Goal: Information Seeking & Learning: Learn about a topic

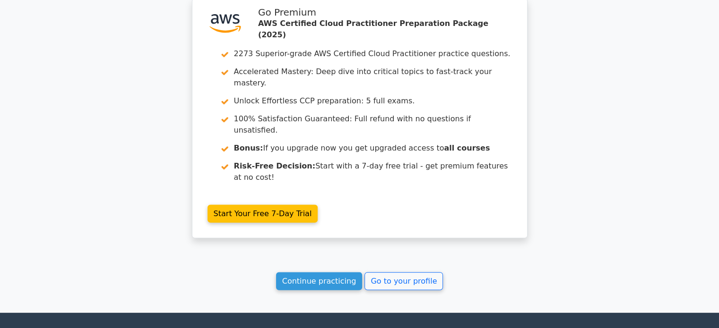
drag, startPoint x: 0, startPoint y: 0, endPoint x: 640, endPoint y: 143, distance: 655.5
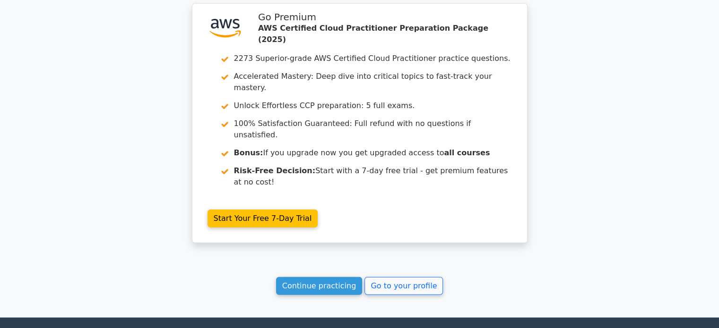
scroll to position [2409, 0]
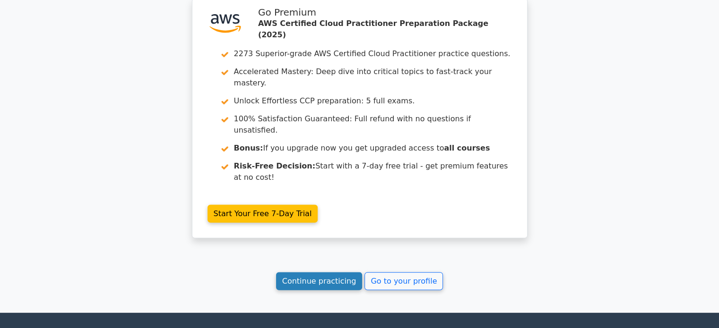
click at [332, 273] on link "Continue practicing" at bounding box center [319, 282] width 86 height 18
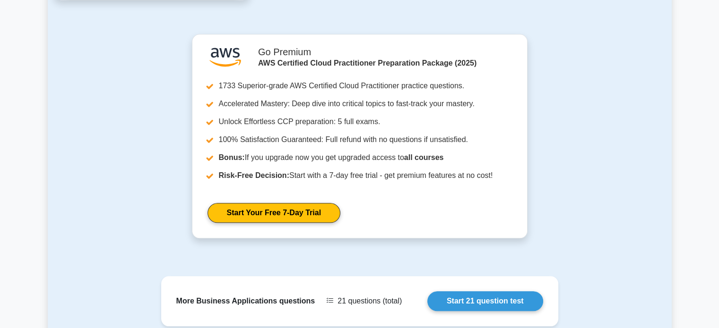
scroll to position [1108, 0]
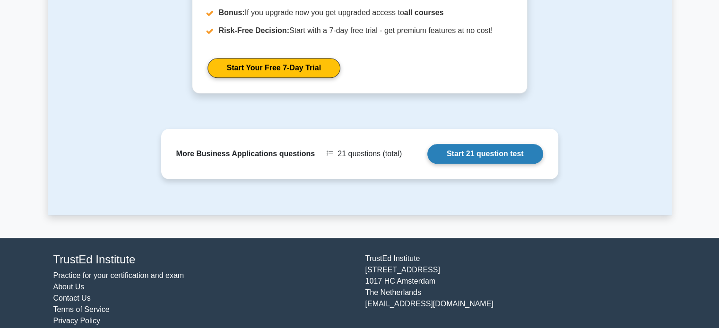
click at [459, 144] on link "Start 21 question test" at bounding box center [485, 154] width 116 height 20
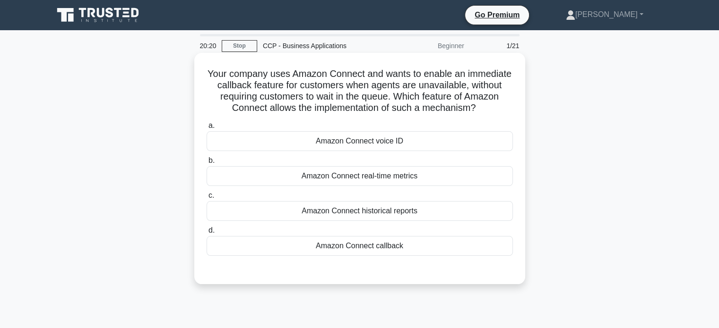
click at [389, 250] on div "Amazon Connect callback" at bounding box center [359, 246] width 306 height 20
click at [206, 234] on input "d. Amazon Connect callback" at bounding box center [206, 231] width 0 height 6
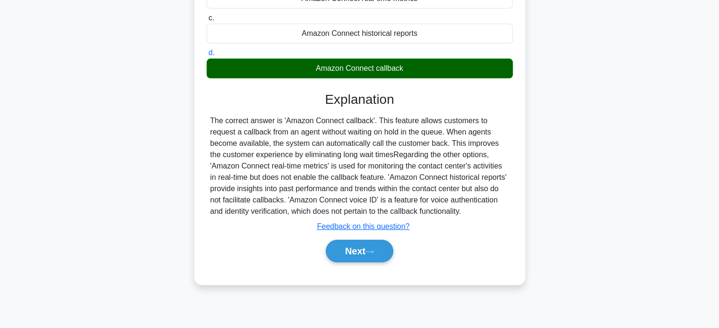
scroll to position [179, 0]
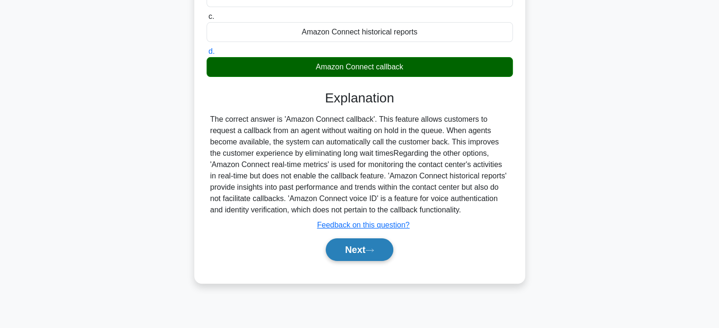
click at [385, 249] on button "Next" at bounding box center [359, 250] width 68 height 23
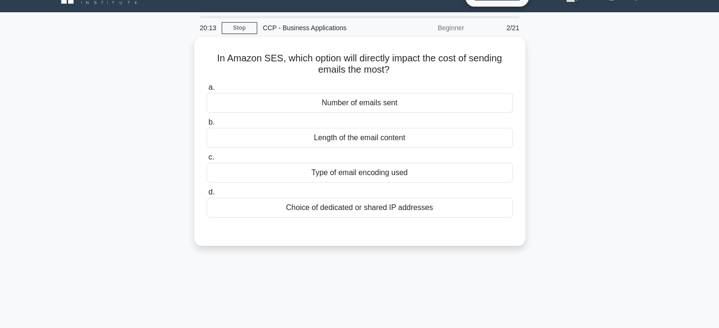
scroll to position [0, 0]
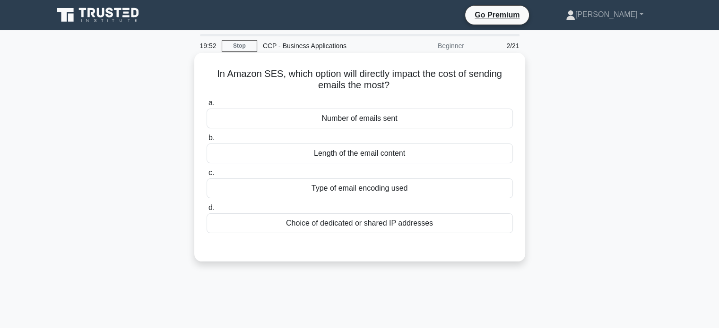
click at [453, 128] on div "Number of emails sent" at bounding box center [359, 119] width 306 height 20
click at [206, 106] on input "a. Number of emails sent" at bounding box center [206, 103] width 0 height 6
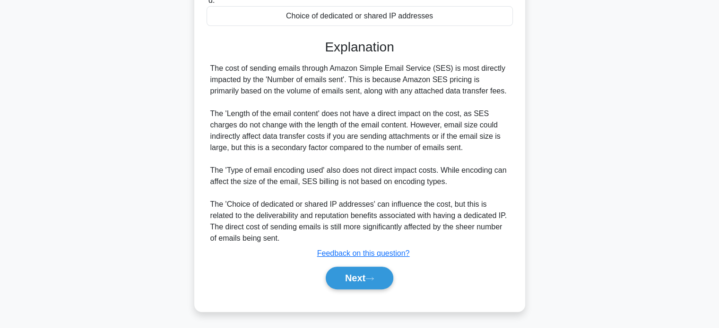
scroll to position [208, 0]
click at [365, 280] on button "Next" at bounding box center [359, 277] width 68 height 23
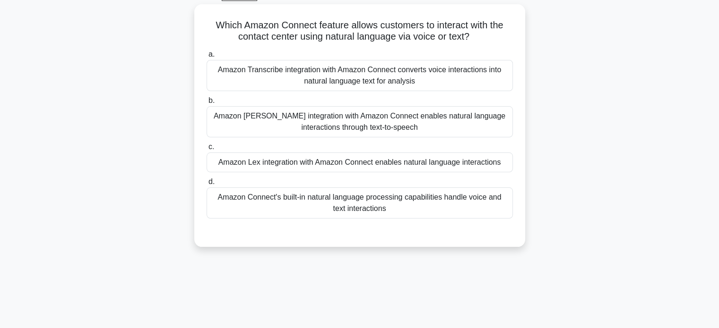
scroll to position [0, 0]
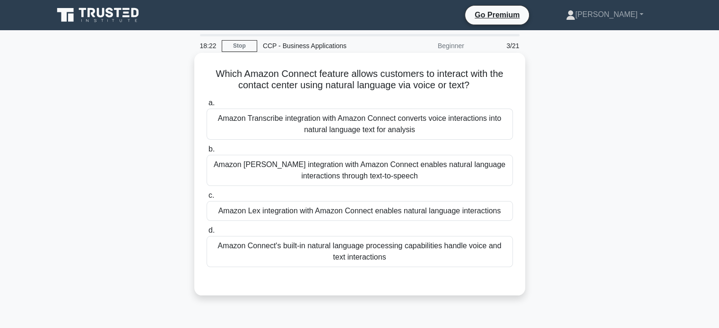
click at [461, 124] on div "Amazon Transcribe integration with Amazon Connect converts voice interactions i…" at bounding box center [359, 124] width 306 height 31
click at [206, 106] on input "a. Amazon Transcribe integration with Amazon Connect converts voice interaction…" at bounding box center [206, 103] width 0 height 6
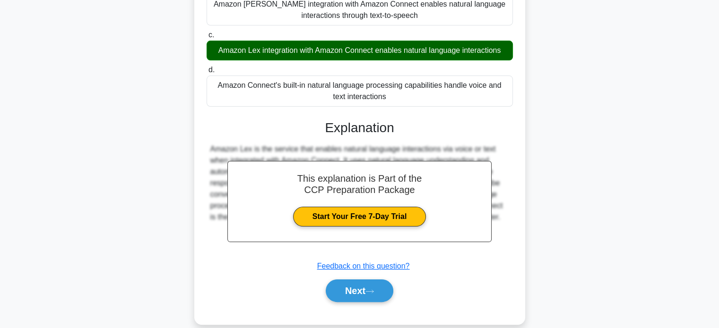
scroll to position [163, 0]
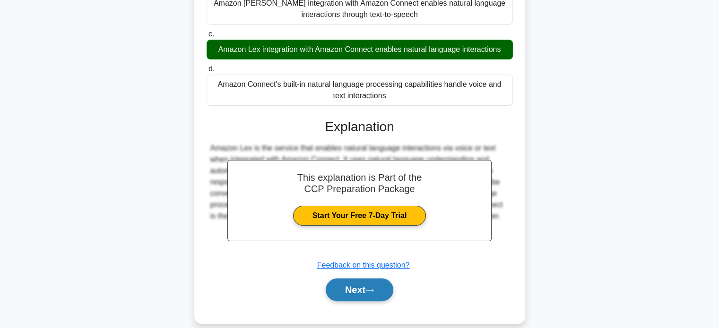
click at [354, 289] on button "Next" at bounding box center [359, 290] width 68 height 23
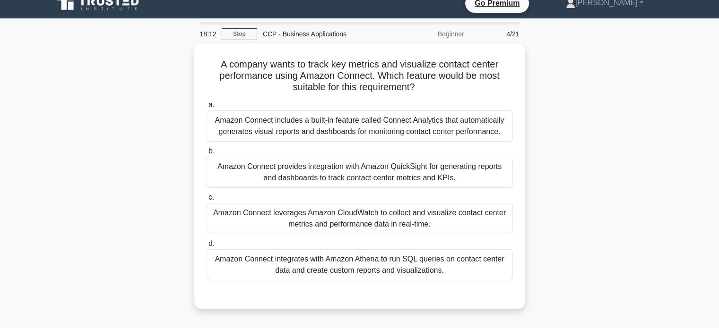
scroll to position [11, 0]
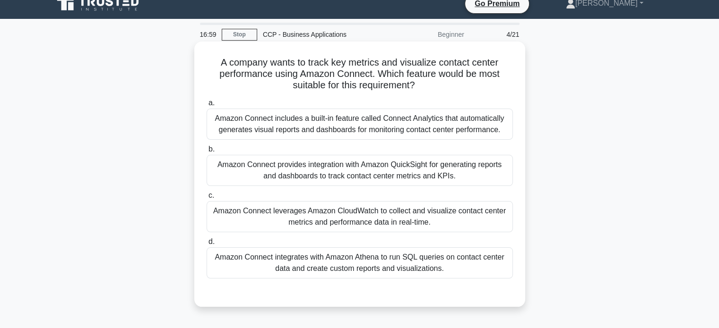
click at [463, 134] on div "Amazon Connect includes a built-in feature called Connect Analytics that automa…" at bounding box center [359, 124] width 306 height 31
click at [206, 106] on input "a. Amazon Connect includes a built-in feature called Connect Analytics that aut…" at bounding box center [206, 103] width 0 height 6
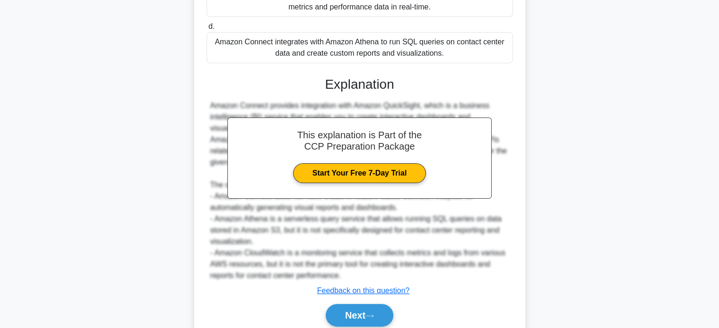
scroll to position [277, 0]
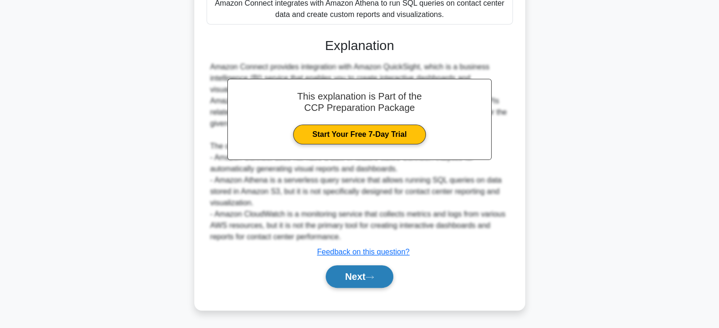
click at [372, 277] on icon at bounding box center [369, 277] width 9 height 5
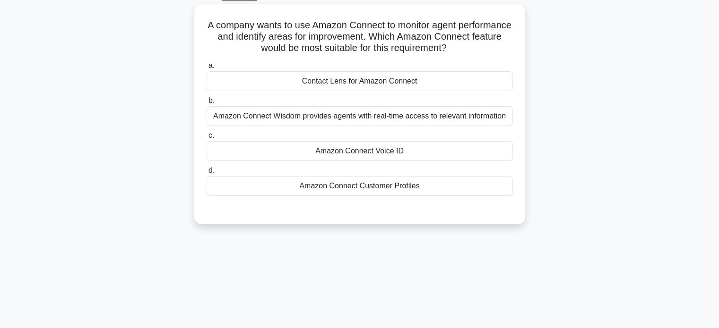
scroll to position [0, 0]
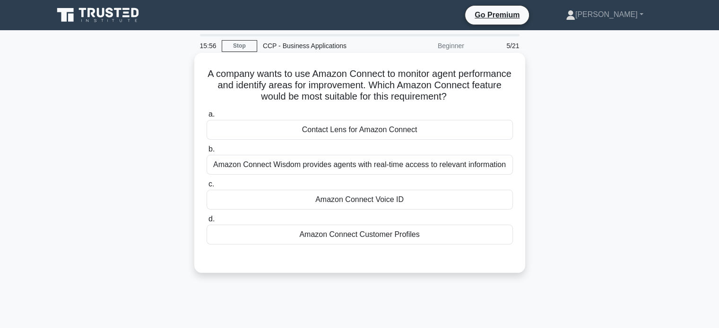
click at [392, 233] on div "Amazon Connect Customer Profiles" at bounding box center [359, 235] width 306 height 20
click at [206, 223] on input "d. Amazon Connect Customer Profiles" at bounding box center [206, 219] width 0 height 6
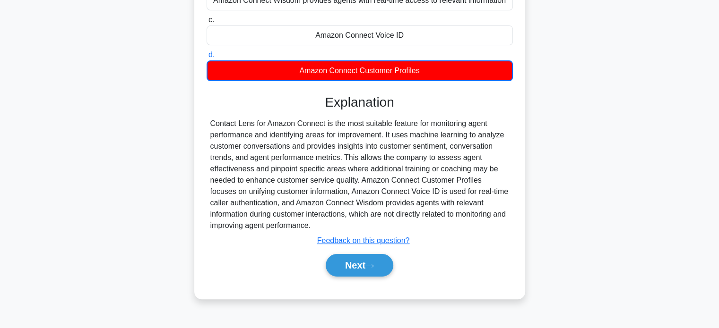
scroll to position [182, 0]
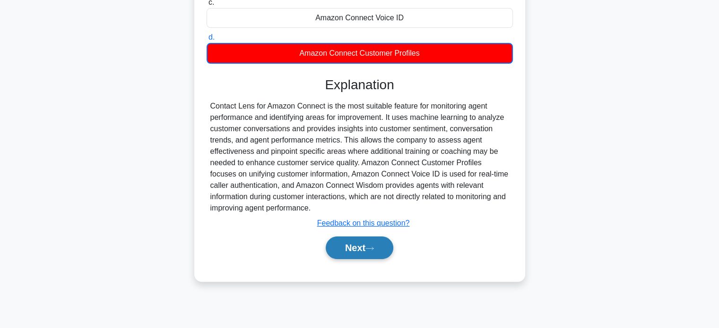
click at [373, 247] on icon at bounding box center [369, 248] width 9 height 5
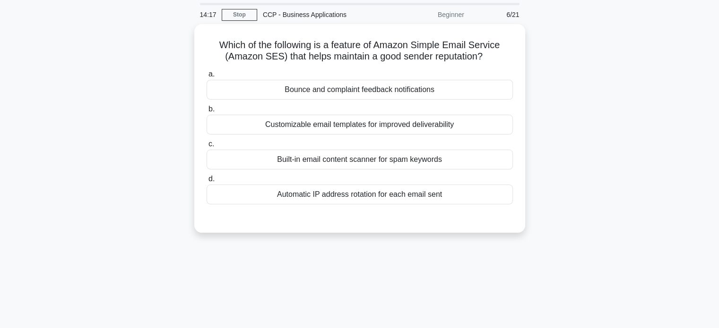
scroll to position [0, 0]
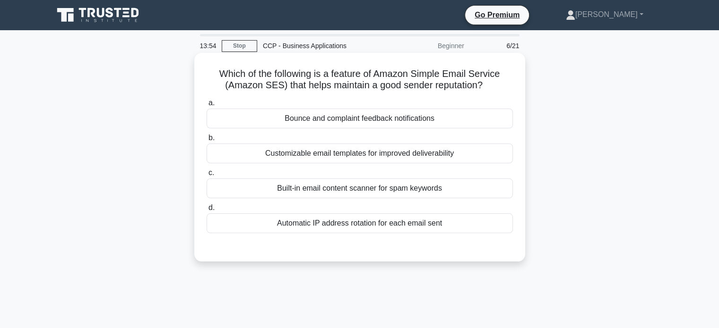
click at [418, 146] on div "Customizable email templates for improved deliverability" at bounding box center [359, 154] width 306 height 20
click at [206, 141] on input "b. Customizable email templates for improved deliverability" at bounding box center [206, 138] width 0 height 6
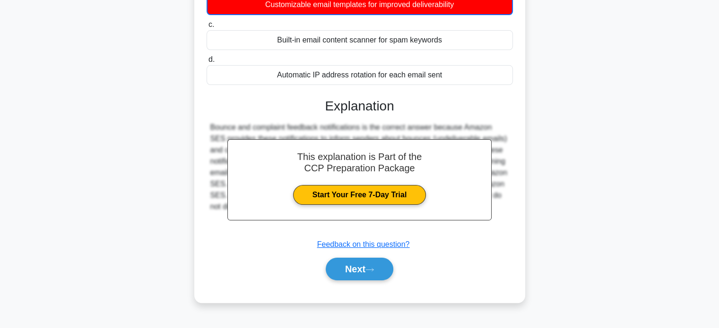
scroll to position [151, 0]
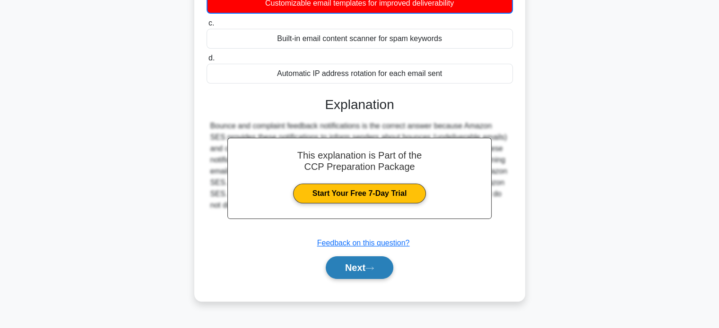
click at [367, 269] on button "Next" at bounding box center [359, 268] width 68 height 23
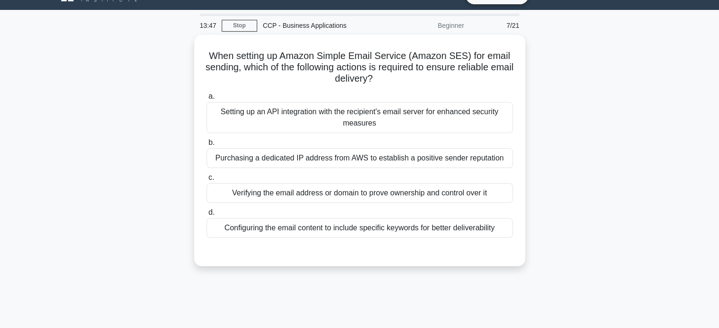
scroll to position [0, 0]
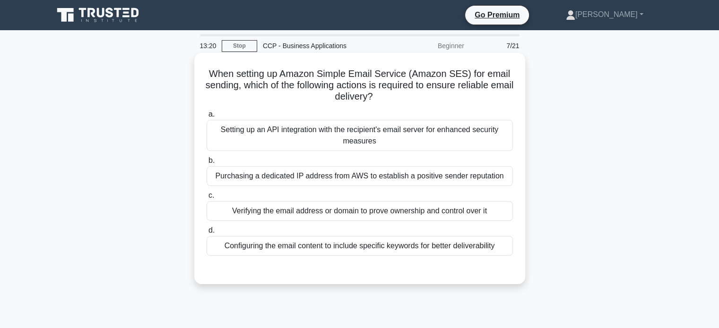
click at [383, 251] on div "Configuring the email content to include specific keywords for better deliverab…" at bounding box center [359, 246] width 306 height 20
click at [206, 234] on input "d. Configuring the email content to include specific keywords for better delive…" at bounding box center [206, 231] width 0 height 6
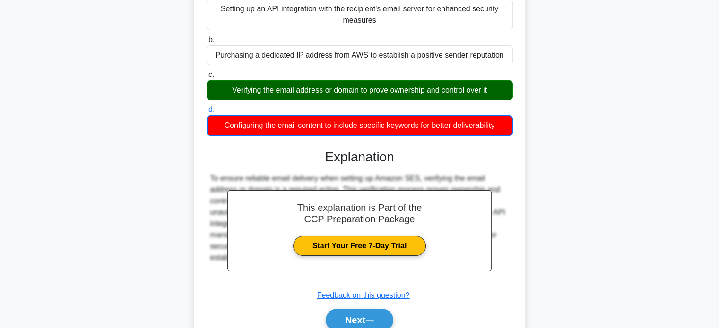
scroll to position [182, 0]
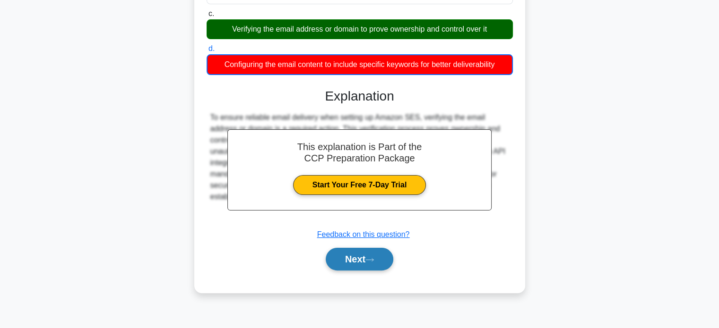
click at [384, 257] on button "Next" at bounding box center [359, 259] width 68 height 23
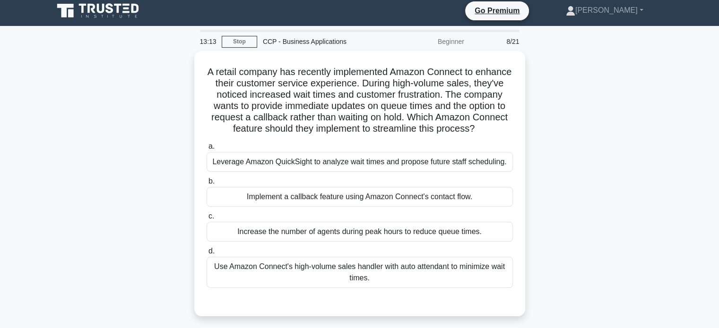
scroll to position [0, 0]
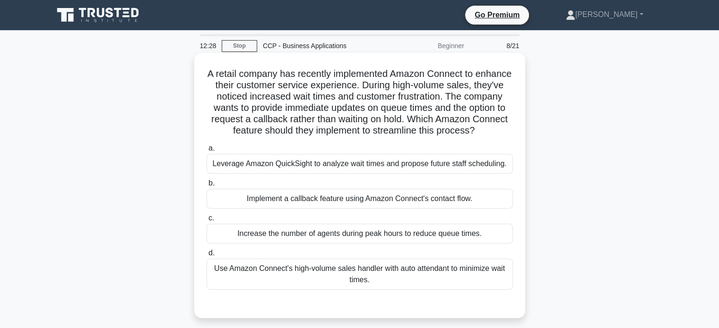
click at [399, 209] on div "Implement a callback feature using Amazon Connect's contact flow." at bounding box center [359, 199] width 306 height 20
click at [206, 187] on input "b. Implement a callback feature using Amazon Connect's contact flow." at bounding box center [206, 183] width 0 height 6
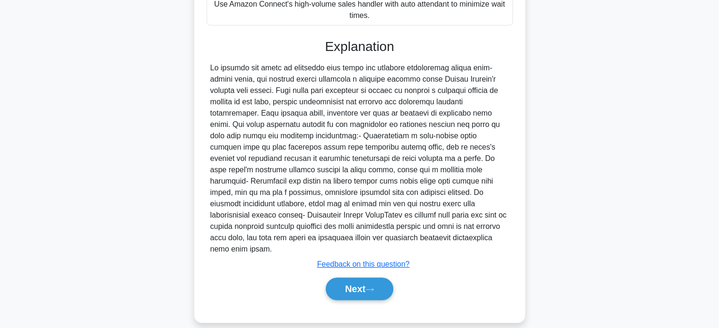
scroll to position [276, 0]
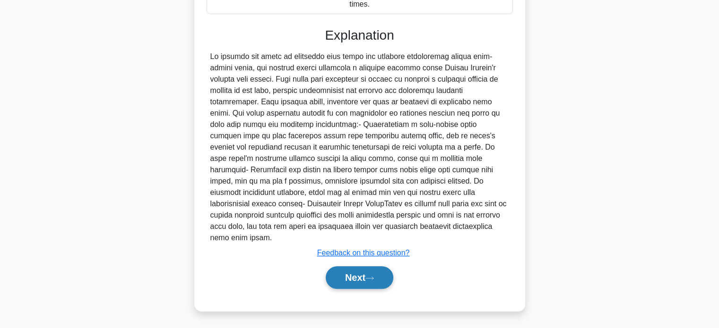
click at [378, 277] on button "Next" at bounding box center [359, 277] width 68 height 23
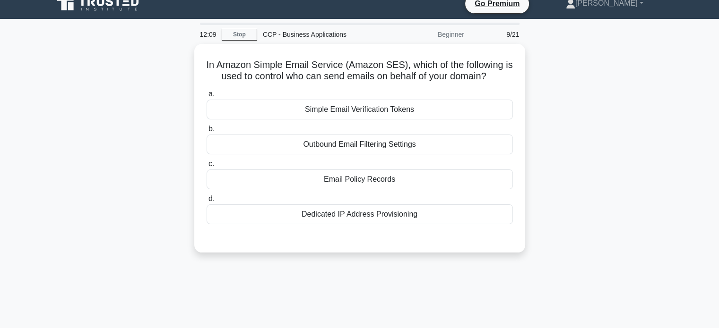
scroll to position [0, 0]
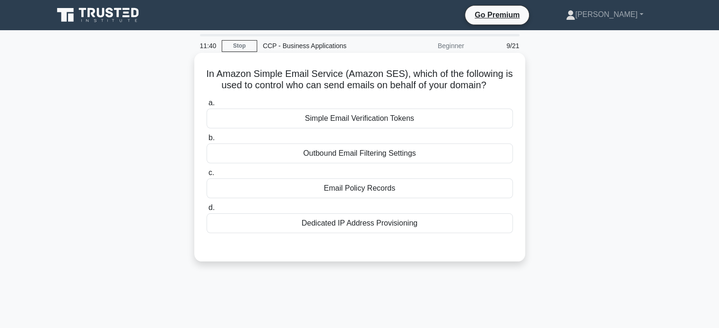
click at [392, 199] on div "a. Simple Email Verification Tokens b. Outbound Email Filtering Settings c. d." at bounding box center [359, 165] width 317 height 140
click at [399, 192] on div "Email Policy Records" at bounding box center [359, 189] width 306 height 20
click at [206, 176] on input "c. Email Policy Records" at bounding box center [206, 173] width 0 height 6
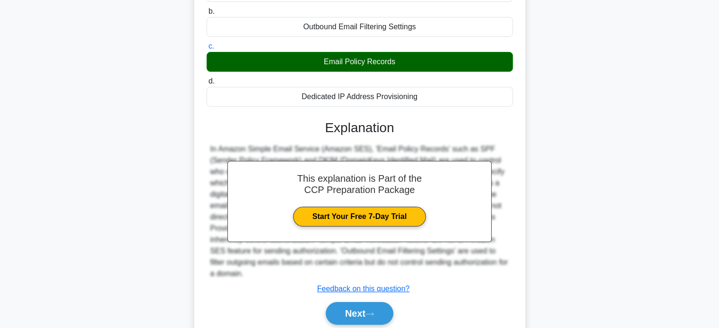
scroll to position [182, 0]
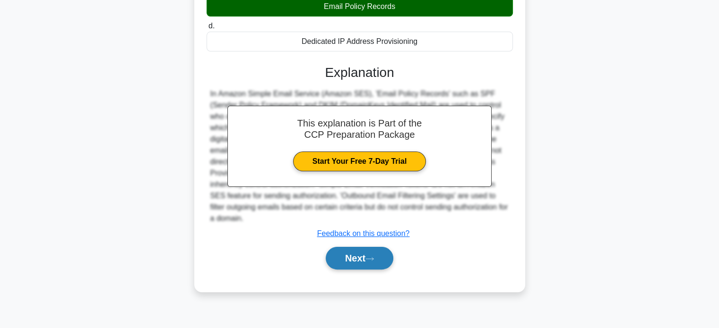
click at [385, 257] on button "Next" at bounding box center [359, 258] width 68 height 23
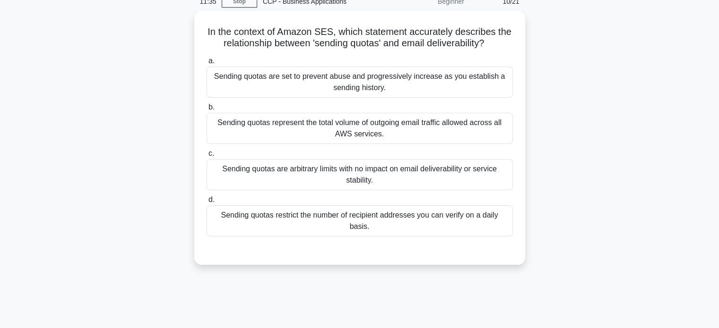
scroll to position [0, 0]
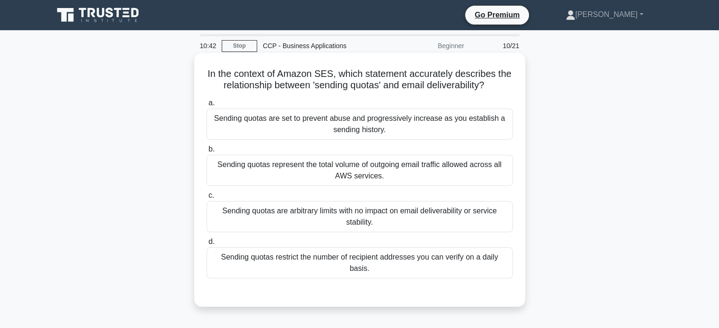
click at [447, 218] on div "Sending quotas are arbitrary limits with no impact on email deliverability or s…" at bounding box center [359, 216] width 306 height 31
click at [206, 199] on input "c. Sending quotas are arbitrary limits with no impact on email deliverability o…" at bounding box center [206, 196] width 0 height 6
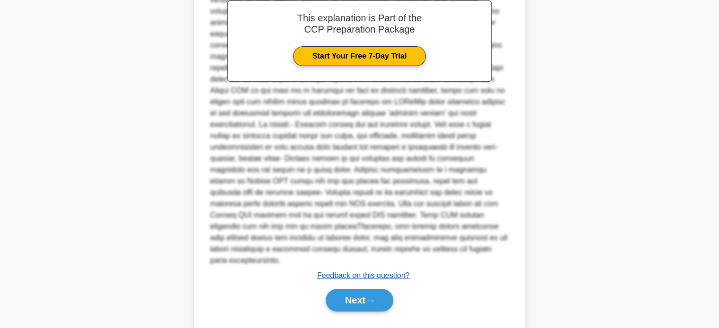
scroll to position [333, 0]
click at [368, 290] on button "Next" at bounding box center [359, 301] width 68 height 23
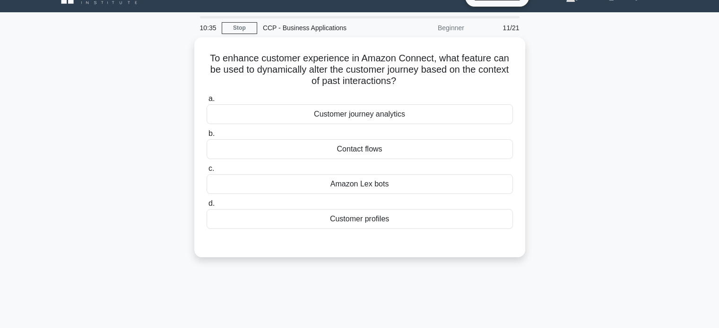
scroll to position [0, 0]
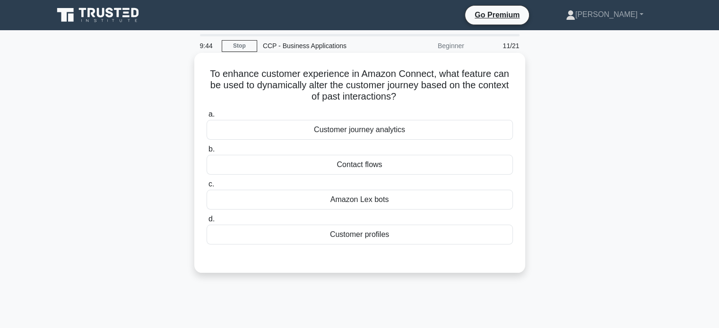
click at [396, 199] on div "Amazon Lex bots" at bounding box center [359, 200] width 306 height 20
click at [206, 188] on input "c. Amazon Lex bots" at bounding box center [206, 184] width 0 height 6
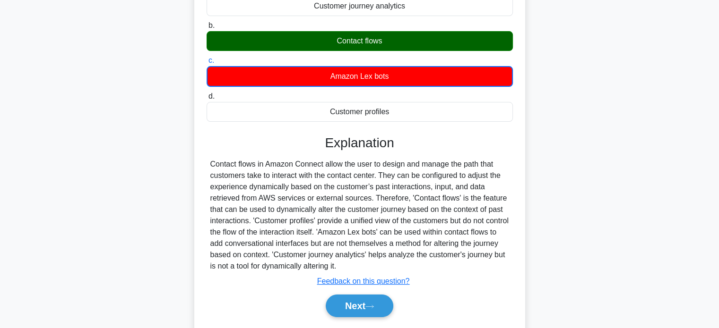
scroll to position [182, 0]
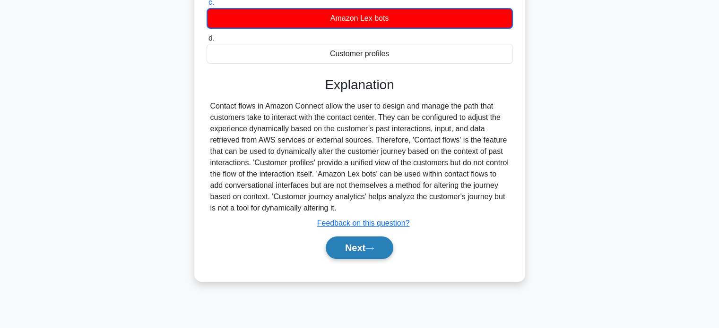
click at [374, 246] on icon at bounding box center [369, 248] width 9 height 5
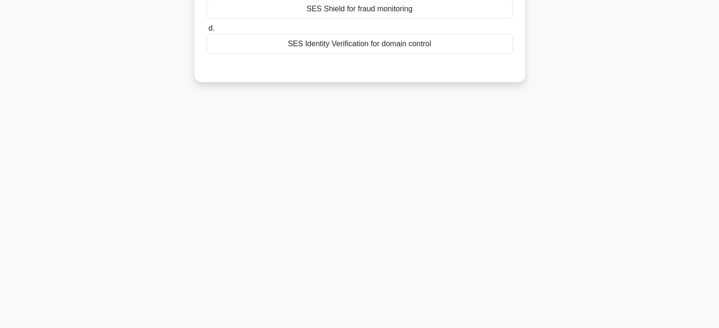
scroll to position [0, 0]
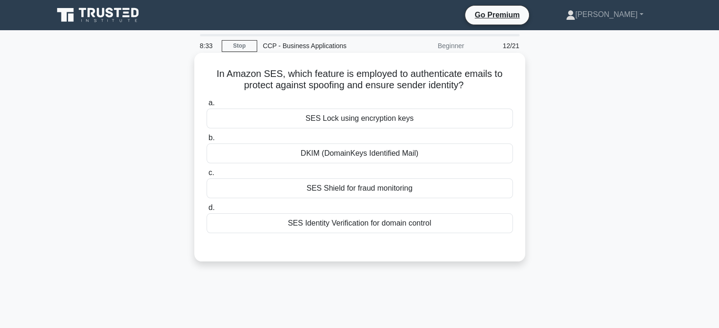
click at [417, 148] on div "DKIM (DomainKeys Identified Mail)" at bounding box center [359, 154] width 306 height 20
click at [206, 141] on input "b. DKIM (DomainKeys Identified Mail)" at bounding box center [206, 138] width 0 height 6
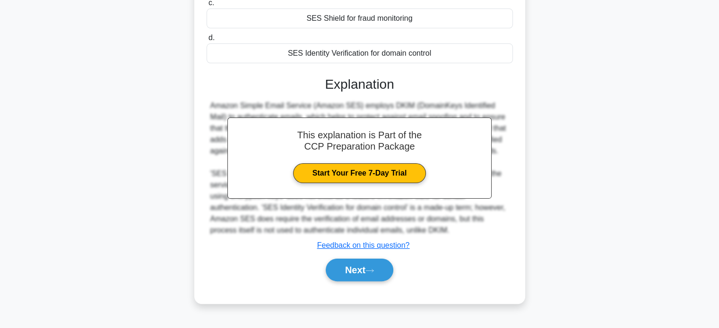
scroll to position [182, 0]
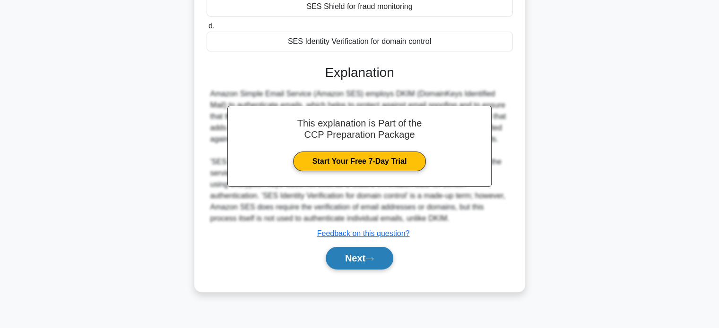
click at [387, 265] on button "Next" at bounding box center [359, 258] width 68 height 23
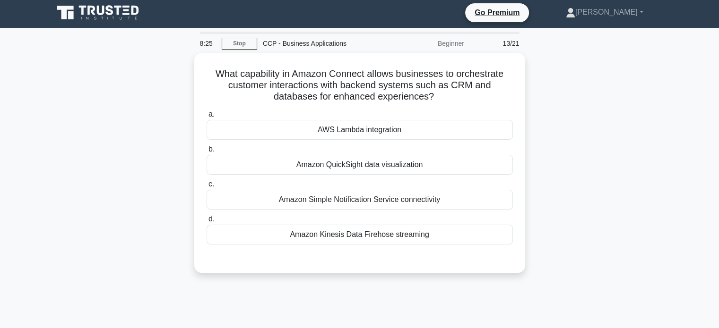
scroll to position [2, 0]
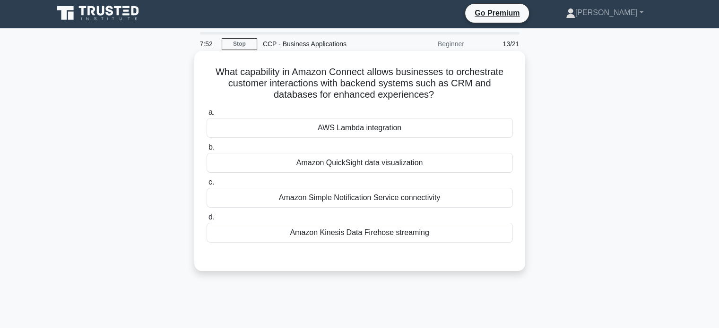
click at [405, 231] on div "Amazon Kinesis Data Firehose streaming" at bounding box center [359, 233] width 306 height 20
click at [206, 221] on input "d. Amazon Kinesis Data Firehose streaming" at bounding box center [206, 217] width 0 height 6
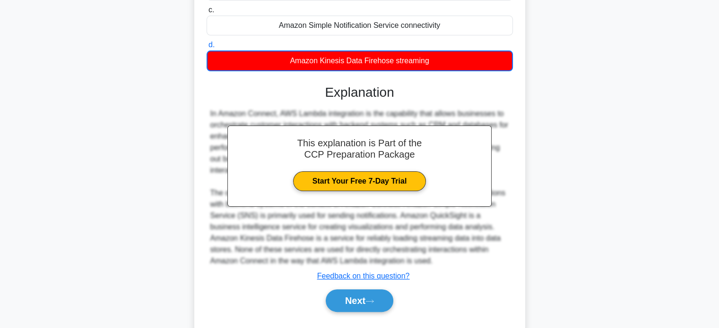
scroll to position [197, 0]
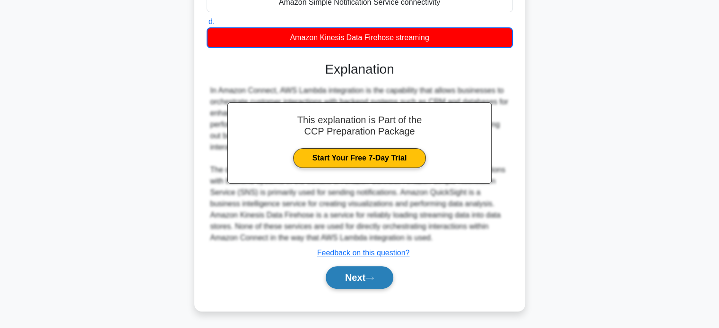
click at [363, 271] on button "Next" at bounding box center [359, 277] width 68 height 23
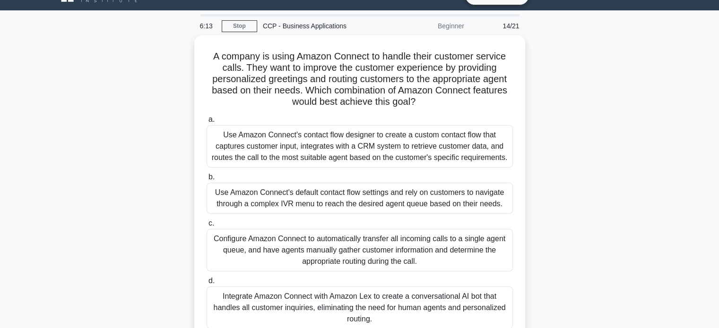
scroll to position [19, 0]
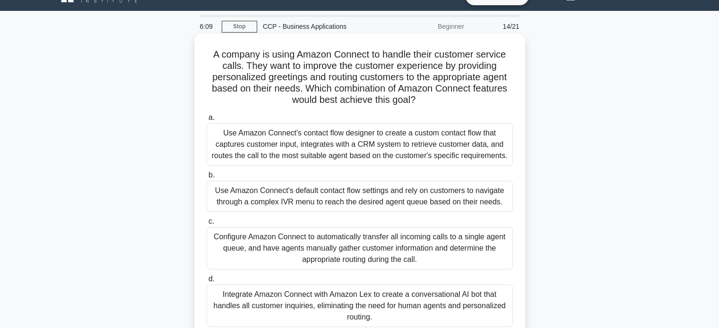
click at [412, 148] on div "Use Amazon Connect's contact flow designer to create a custom contact flow that…" at bounding box center [359, 144] width 306 height 43
click at [206, 121] on input "a. Use Amazon Connect's contact flow designer to create a custom contact flow t…" at bounding box center [206, 118] width 0 height 6
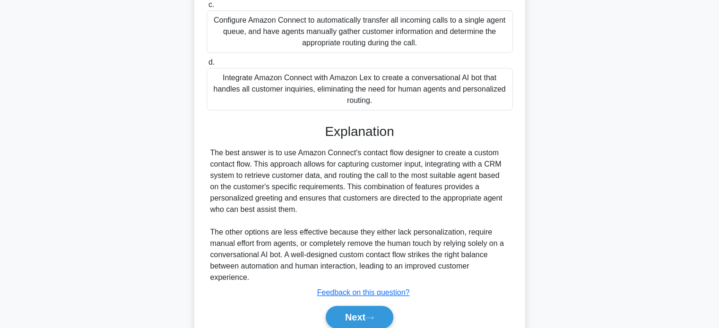
scroll to position [287, 0]
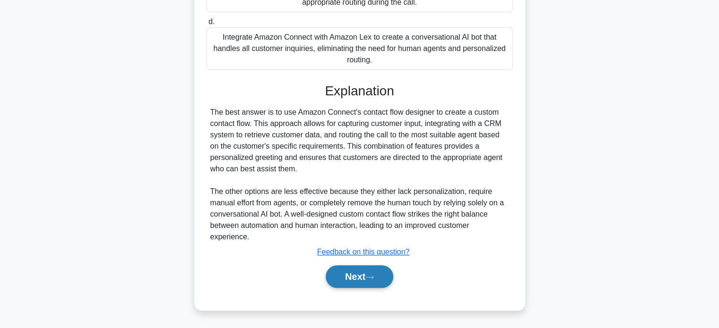
click at [376, 271] on button "Next" at bounding box center [359, 276] width 68 height 23
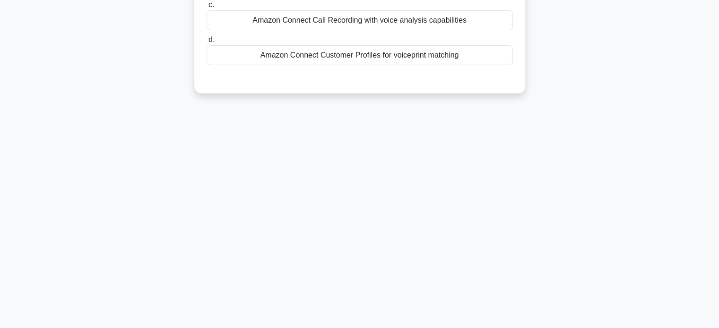
scroll to position [0, 0]
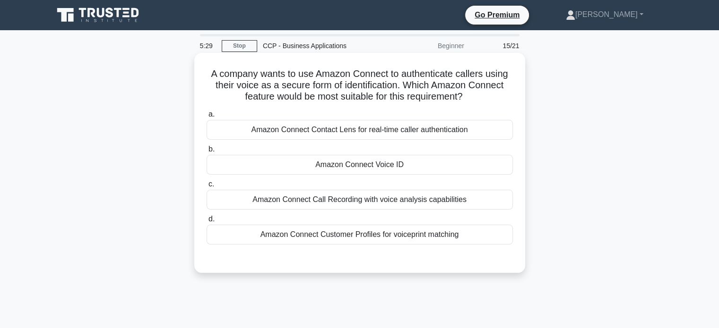
click at [419, 128] on div "Amazon Connect Contact Lens for real-time caller authentication" at bounding box center [359, 130] width 306 height 20
click at [206, 118] on input "a. Amazon Connect Contact Lens for real-time caller authentication" at bounding box center [206, 114] width 0 height 6
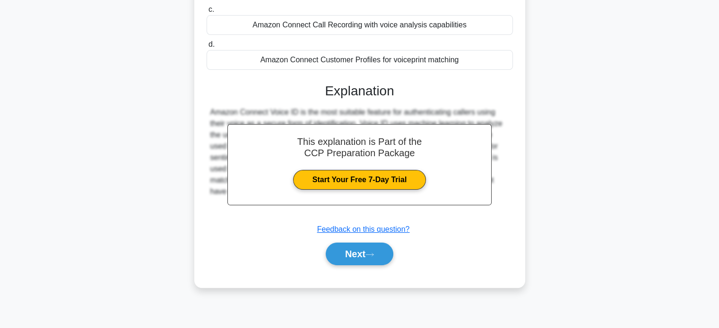
scroll to position [182, 0]
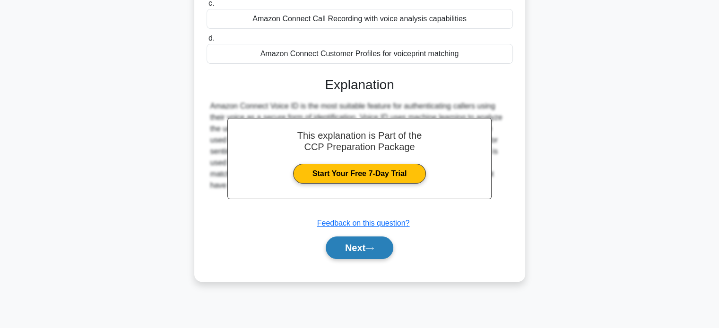
click at [386, 243] on button "Next" at bounding box center [359, 248] width 68 height 23
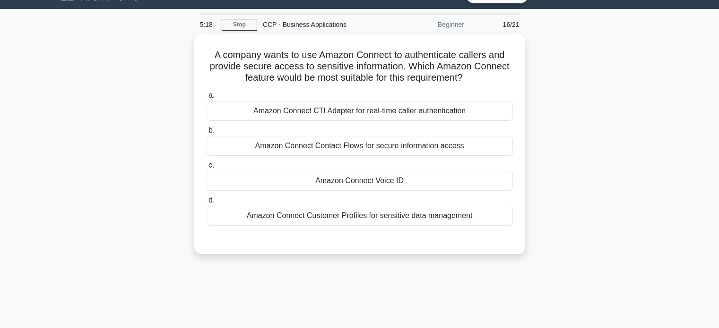
scroll to position [0, 0]
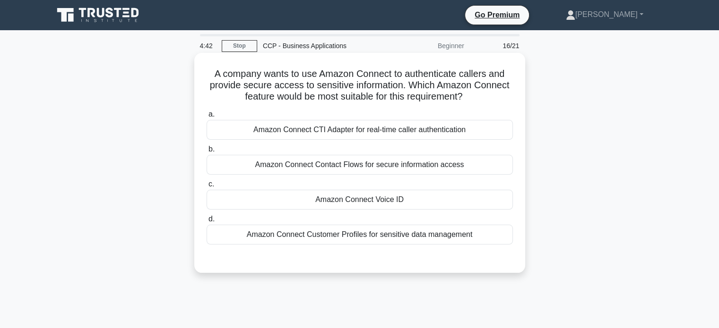
click at [459, 167] on div "Amazon Connect Contact Flows for secure information access" at bounding box center [359, 165] width 306 height 20
click at [206, 153] on input "b. Amazon Connect Contact Flows for secure information access" at bounding box center [206, 149] width 0 height 6
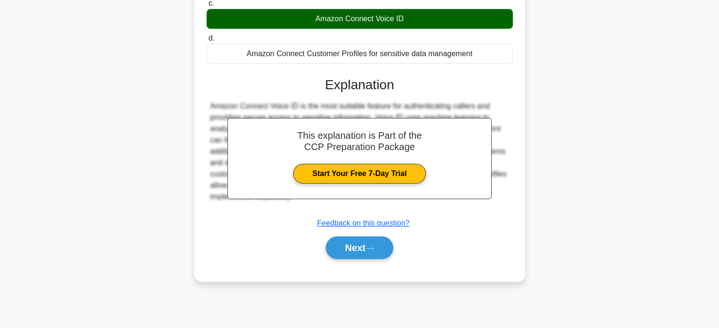
scroll to position [181, 0]
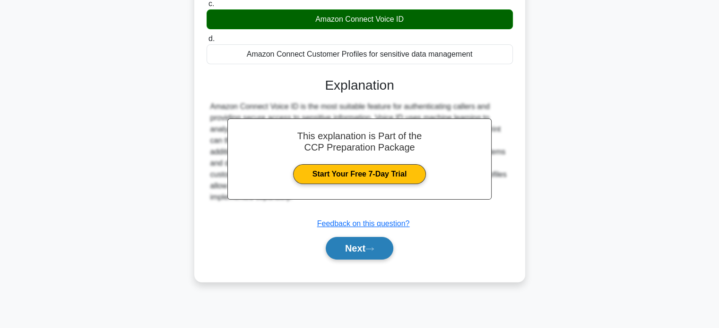
click at [382, 258] on button "Next" at bounding box center [359, 248] width 68 height 23
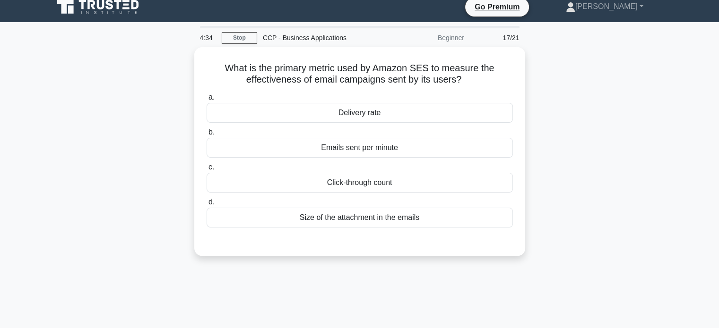
scroll to position [0, 0]
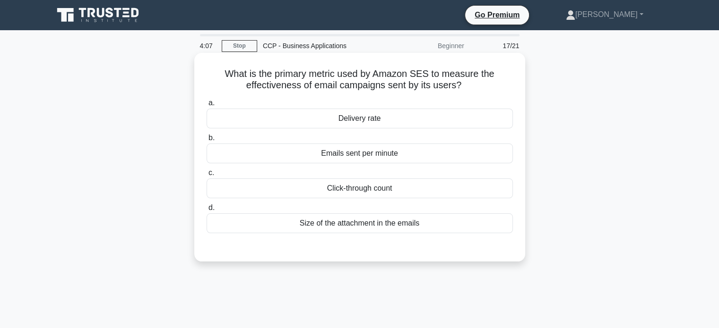
click at [463, 152] on div "Emails sent per minute" at bounding box center [359, 154] width 306 height 20
click at [206, 141] on input "b. Emails sent per minute" at bounding box center [206, 138] width 0 height 6
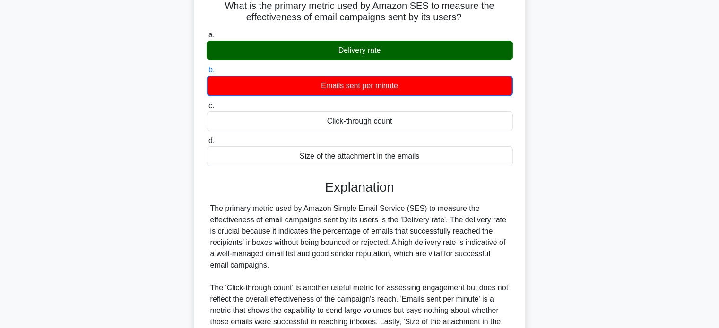
scroll to position [68, 0]
click at [261, 212] on div "The primary metric used by Amazon Simple Email Service (SES) to measure the eff…" at bounding box center [359, 276] width 299 height 147
copy div "metric"
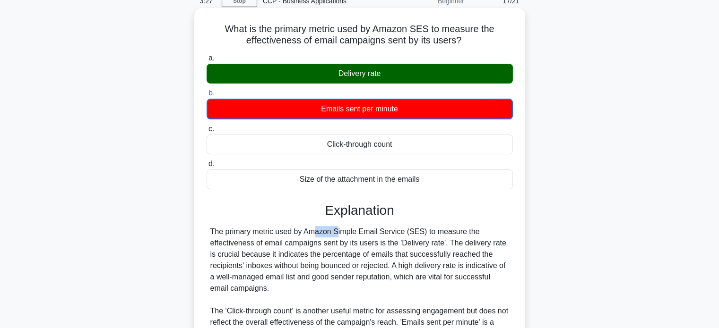
scroll to position [182, 0]
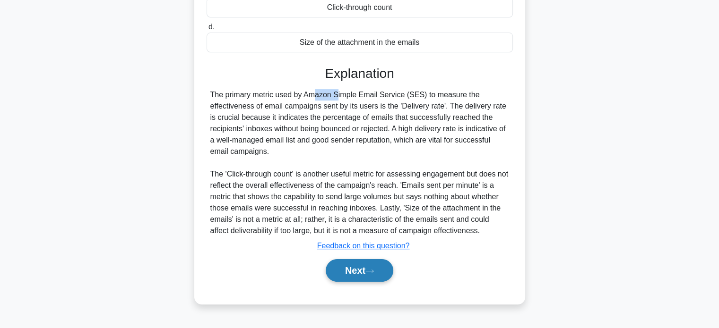
click at [367, 275] on button "Next" at bounding box center [359, 270] width 68 height 23
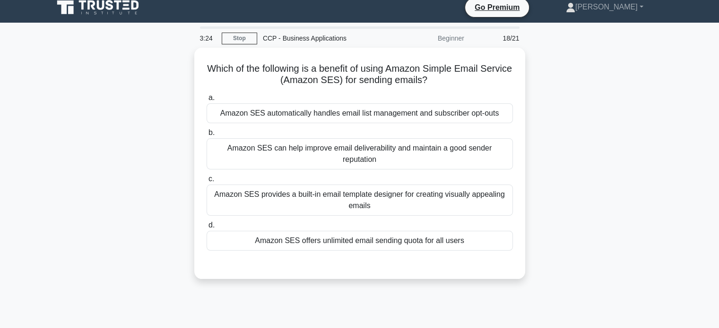
scroll to position [0, 0]
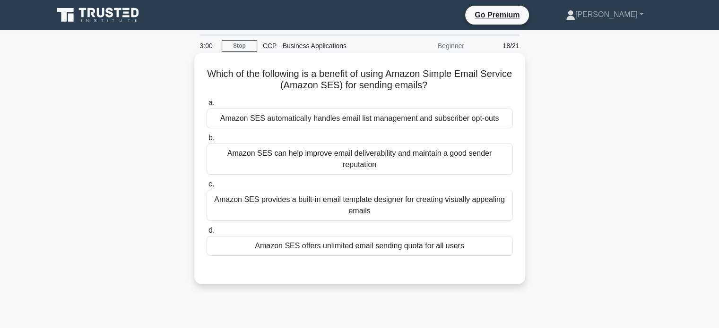
click at [491, 155] on div "Amazon SES can help improve email deliverability and maintain a good sender rep…" at bounding box center [359, 159] width 306 height 31
click at [206, 141] on input "b. Amazon SES can help improve email deliverability and maintain a good sender …" at bounding box center [206, 138] width 0 height 6
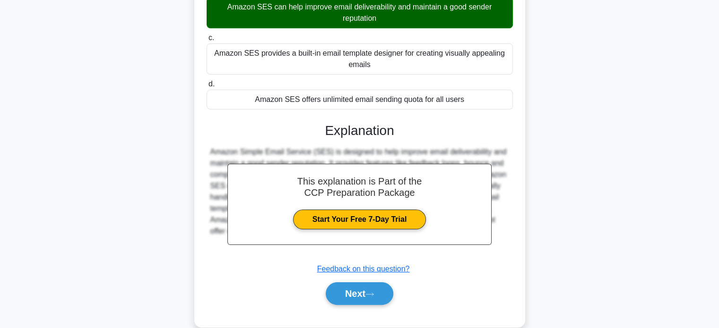
scroll to position [182, 0]
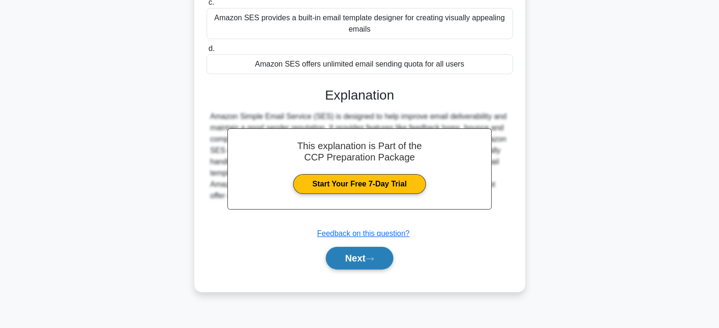
click at [379, 249] on button "Next" at bounding box center [359, 258] width 68 height 23
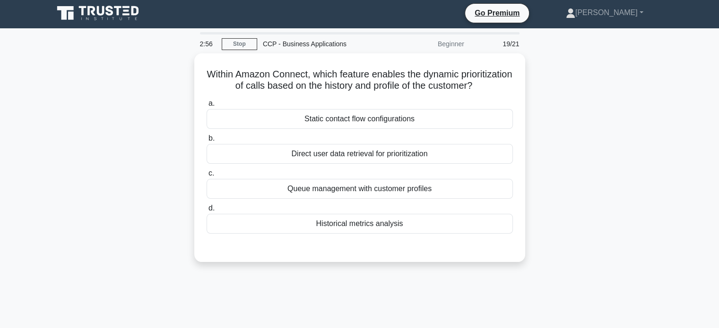
scroll to position [0, 0]
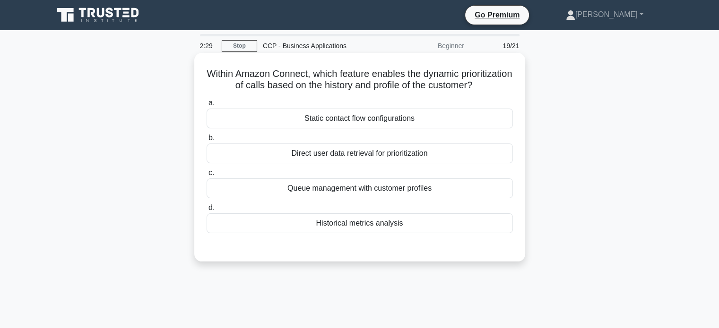
click at [429, 197] on div "Queue management with customer profiles" at bounding box center [359, 189] width 306 height 20
click at [206, 176] on input "c. Queue management with customer profiles" at bounding box center [206, 173] width 0 height 6
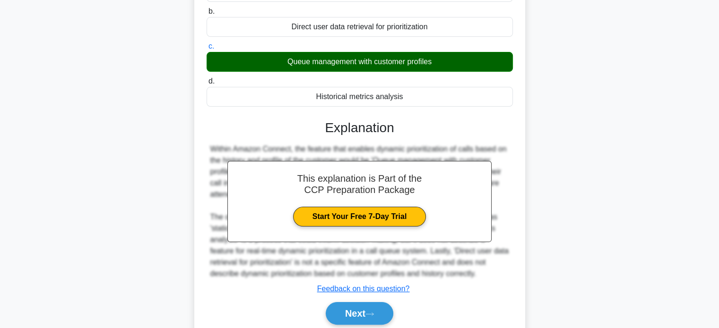
scroll to position [138, 0]
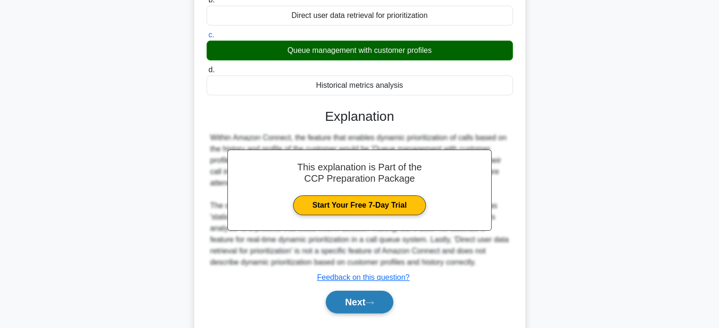
click at [381, 314] on button "Next" at bounding box center [359, 302] width 68 height 23
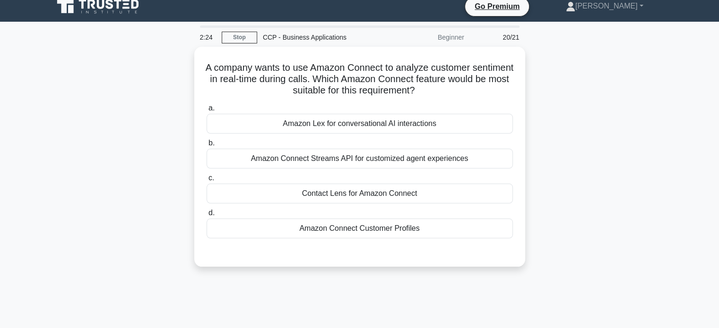
scroll to position [8, 0]
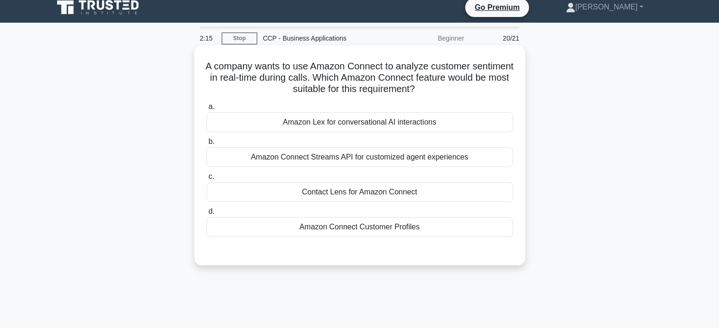
click at [453, 194] on div "Contact Lens for Amazon Connect" at bounding box center [359, 192] width 306 height 20
click at [206, 180] on input "c. Contact Lens for Amazon Connect" at bounding box center [206, 177] width 0 height 6
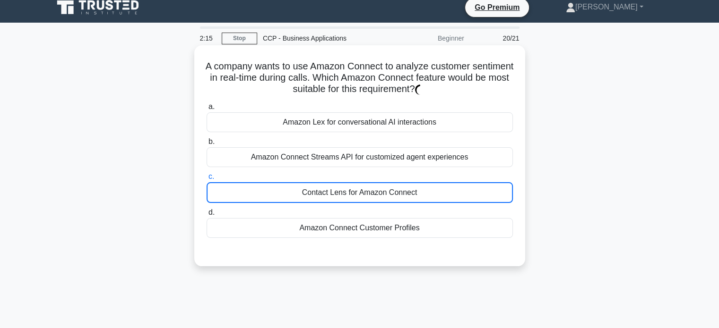
click at [453, 194] on div "Contact Lens for Amazon Connect" at bounding box center [359, 192] width 306 height 21
click at [206, 180] on input "c. Contact Lens for Amazon Connect" at bounding box center [206, 177] width 0 height 6
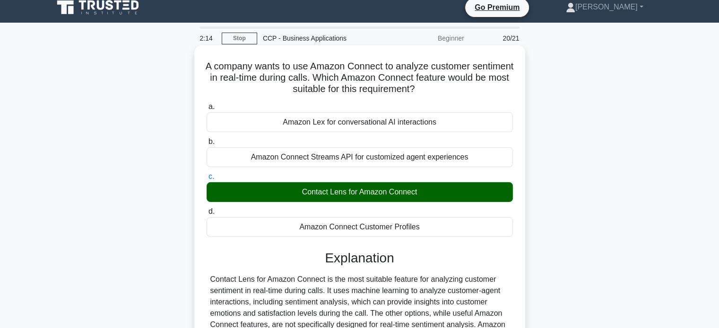
click at [453, 194] on div "Contact Lens for Amazon Connect" at bounding box center [359, 192] width 306 height 20
click at [206, 180] on input "c. Contact Lens for Amazon Connect" at bounding box center [206, 177] width 0 height 6
click at [453, 194] on div "Contact Lens for Amazon Connect" at bounding box center [359, 192] width 306 height 20
click at [206, 180] on input "c. Contact Lens for Amazon Connect" at bounding box center [206, 177] width 0 height 6
click at [453, 194] on div "Contact Lens for Amazon Connect" at bounding box center [359, 192] width 306 height 20
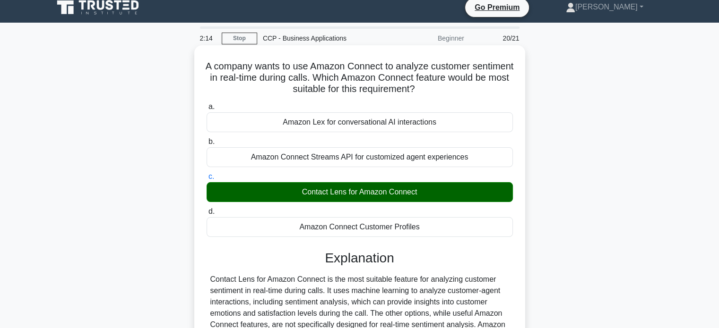
click at [206, 180] on input "c. Contact Lens for Amazon Connect" at bounding box center [206, 177] width 0 height 6
click at [453, 194] on div "Contact Lens for Amazon Connect" at bounding box center [359, 192] width 306 height 20
click at [206, 180] on input "c. Contact Lens for Amazon Connect" at bounding box center [206, 177] width 0 height 6
click at [453, 194] on div "Contact Lens for Amazon Connect" at bounding box center [359, 192] width 306 height 20
click at [206, 180] on input "c. Contact Lens for Amazon Connect" at bounding box center [206, 177] width 0 height 6
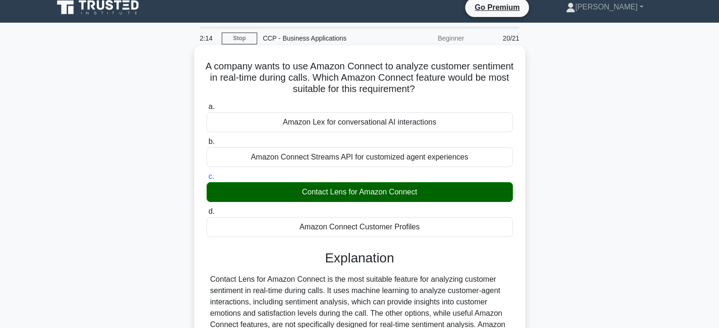
click at [453, 194] on div "Contact Lens for Amazon Connect" at bounding box center [359, 192] width 306 height 20
click at [206, 180] on input "c. Contact Lens for Amazon Connect" at bounding box center [206, 177] width 0 height 6
click at [453, 194] on div "Contact Lens for Amazon Connect" at bounding box center [359, 192] width 306 height 20
click at [206, 180] on input "c. Contact Lens for Amazon Connect" at bounding box center [206, 177] width 0 height 6
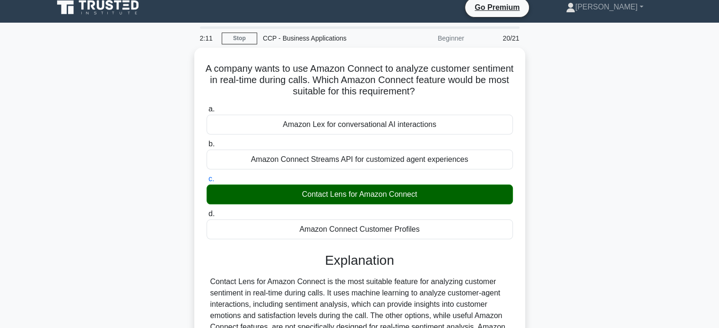
click at [532, 189] on div "A company wants to use Amazon Connect to analyze customer sentiment in real-tim…" at bounding box center [360, 247] width 624 height 398
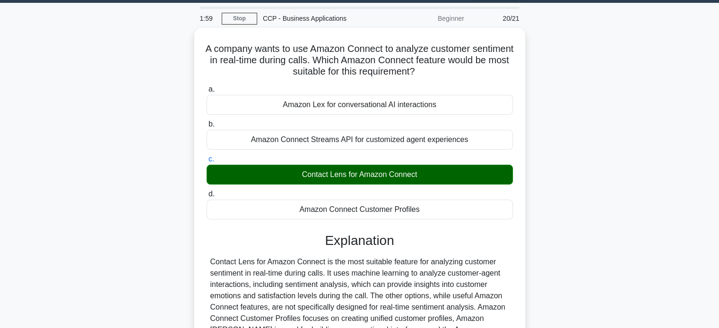
scroll to position [85, 0]
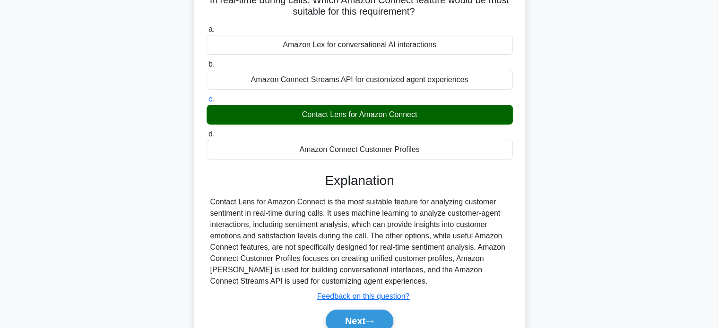
click at [482, 113] on div "Contact Lens for Amazon Connect" at bounding box center [359, 115] width 306 height 20
click at [206, 103] on input "c. Contact Lens for Amazon Connect" at bounding box center [206, 99] width 0 height 6
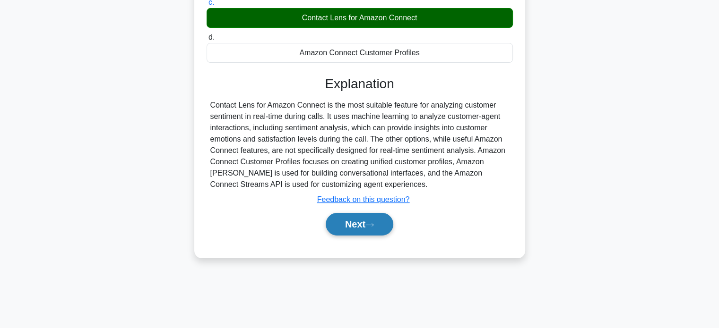
click at [345, 221] on button "Next" at bounding box center [359, 224] width 68 height 23
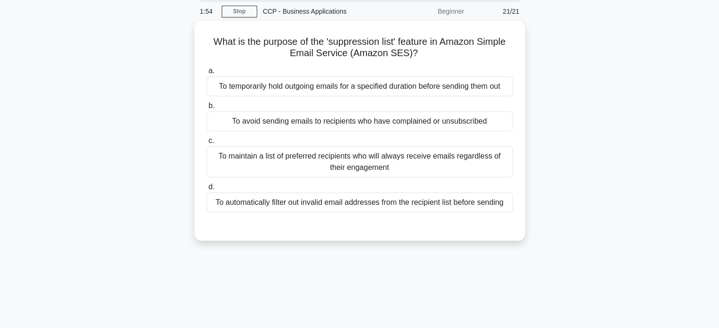
scroll to position [0, 0]
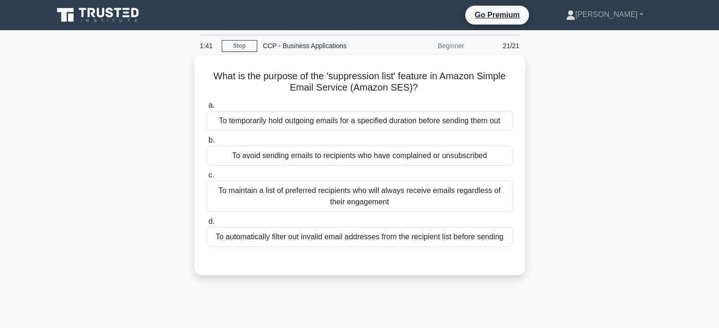
click at [569, 104] on div "What is the purpose of the 'suppression list' feature in Amazon Simple Email Se…" at bounding box center [360, 170] width 624 height 231
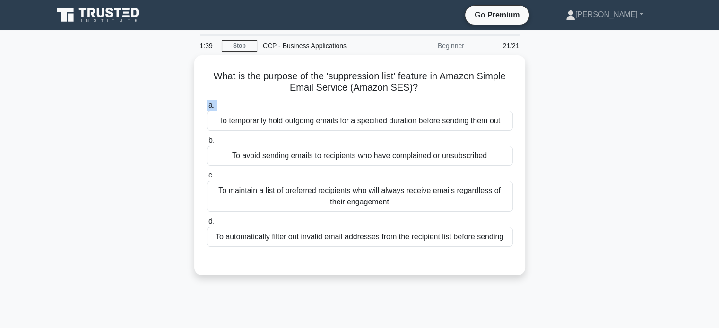
click at [569, 104] on div "What is the purpose of the 'suppression list' feature in Amazon Simple Email Se…" at bounding box center [360, 170] width 624 height 231
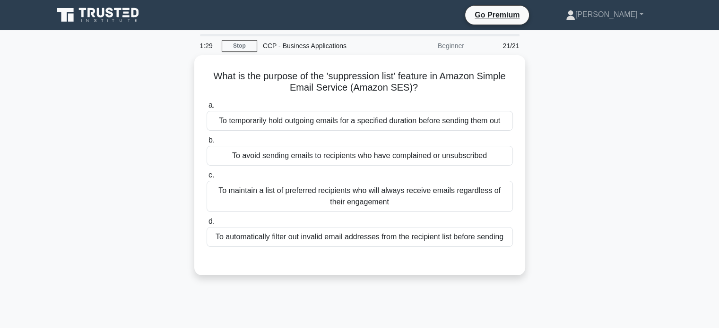
click at [569, 104] on div "What is the purpose of the 'suppression list' feature in Amazon Simple Email Se…" at bounding box center [360, 170] width 624 height 231
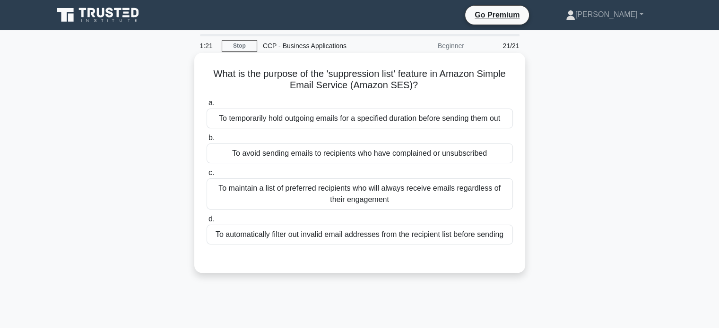
click at [504, 146] on div "To avoid sending emails to recipients who have complained or unsubscribed" at bounding box center [359, 154] width 306 height 20
click at [206, 141] on input "b. To avoid sending emails to recipients who have complained or unsubscribed" at bounding box center [206, 138] width 0 height 6
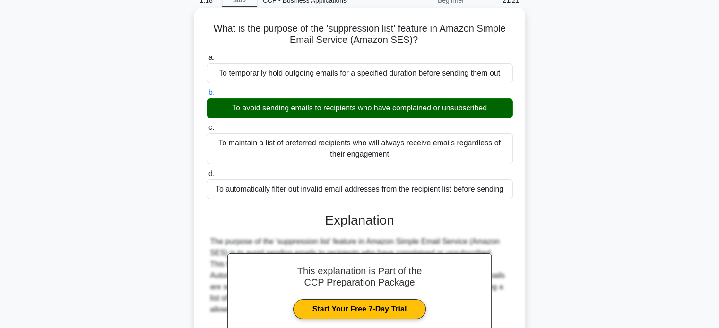
scroll to position [182, 0]
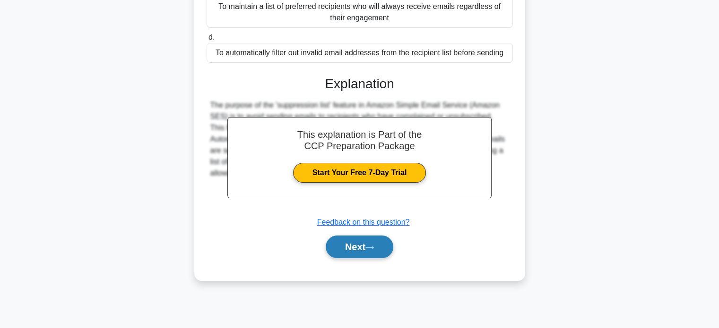
click at [374, 245] on icon at bounding box center [369, 247] width 9 height 5
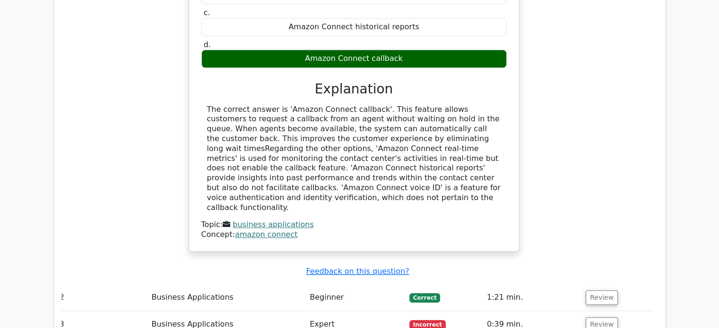
scroll to position [1033, 0]
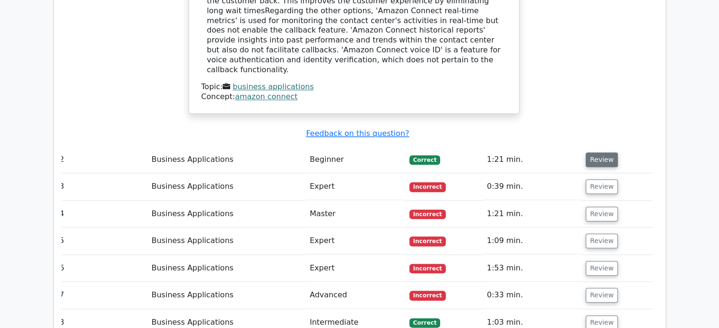
click at [598, 153] on button "Review" at bounding box center [601, 160] width 32 height 15
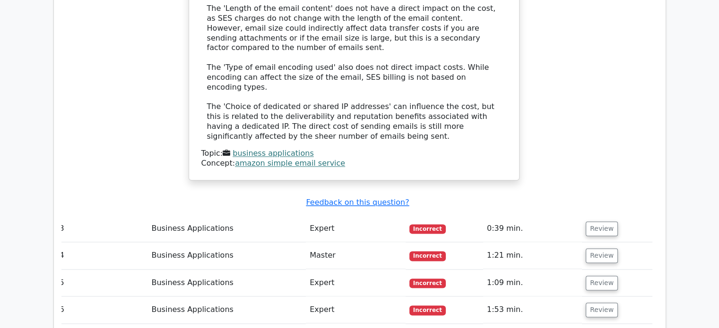
scroll to position [1515, 0]
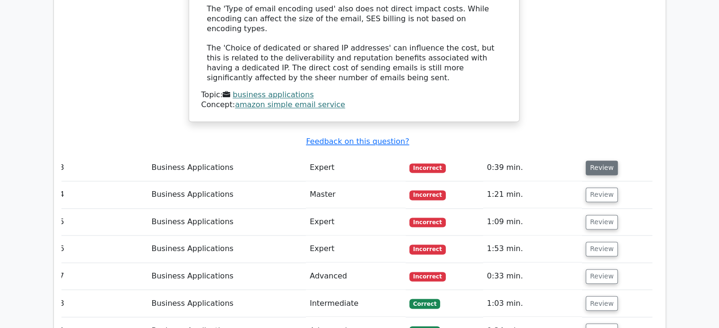
click at [607, 161] on button "Review" at bounding box center [601, 168] width 32 height 15
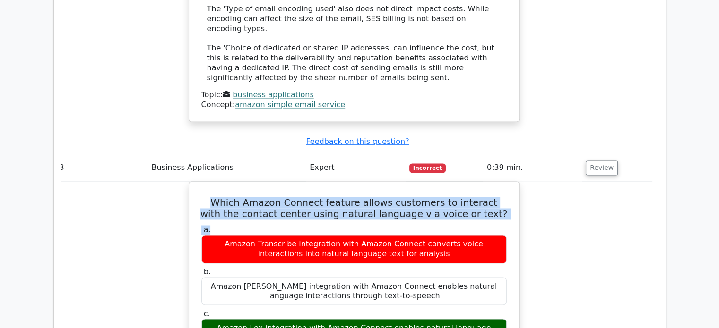
drag, startPoint x: 611, startPoint y: 77, endPoint x: 585, endPoint y: 152, distance: 78.6
click at [585, 152] on tbody "1 Business Applications Beginner Correct 0:45 min. Review" at bounding box center [354, 155] width 596 height 1872
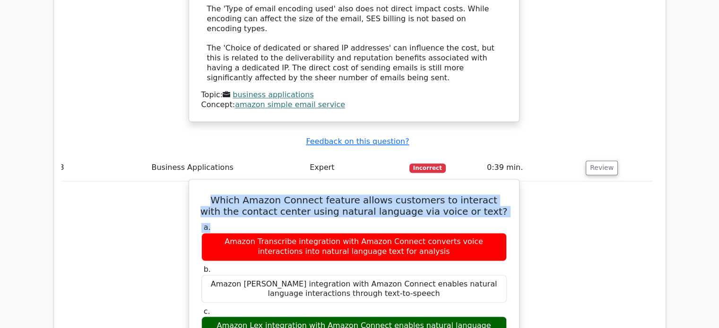
click at [488, 195] on h5 "Which Amazon Connect feature allows customers to interact with the contact cent…" at bounding box center [353, 206] width 307 height 23
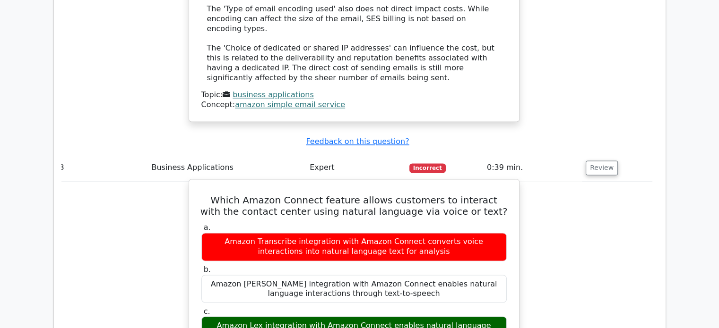
drag, startPoint x: 479, startPoint y: 127, endPoint x: 351, endPoint y: 139, distance: 128.6
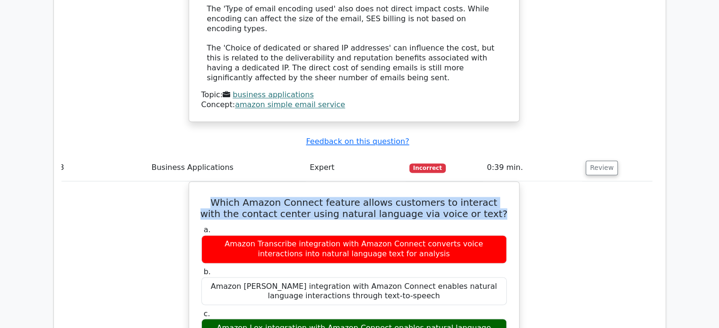
drag, startPoint x: 207, startPoint y: 113, endPoint x: 529, endPoint y: 127, distance: 322.5
copy h5 "Which Amazon Connect feature allows customers to interact with the contact cent…"
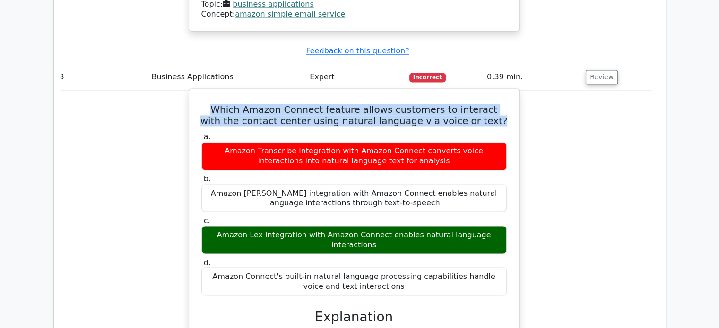
scroll to position [1605, 0]
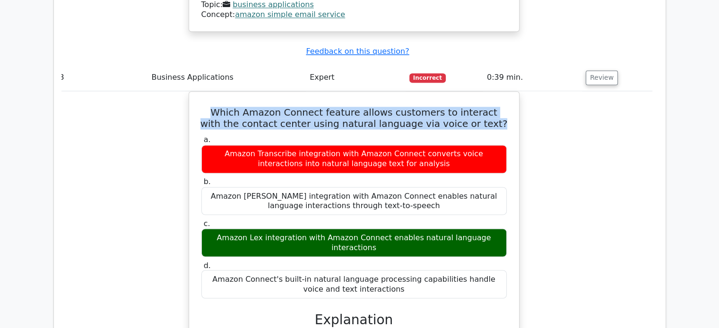
drag, startPoint x: 397, startPoint y: 192, endPoint x: 187, endPoint y: 26, distance: 268.0
click at [187, 91] on div "Which Amazon Connect feature allows customers to interact with the contact cent…" at bounding box center [354, 290] width 596 height 399
copy div "Which Amazon Connect feature allows customers to interact with the contact cent…"
click at [561, 96] on div "Which Amazon Connect feature allows customers to interact with the contact cent…" at bounding box center [354, 290] width 596 height 399
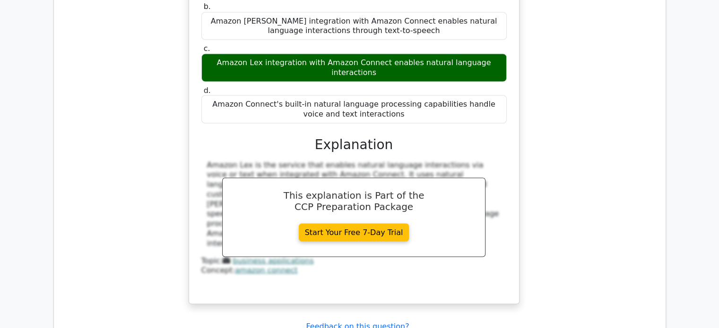
scroll to position [1950, 0]
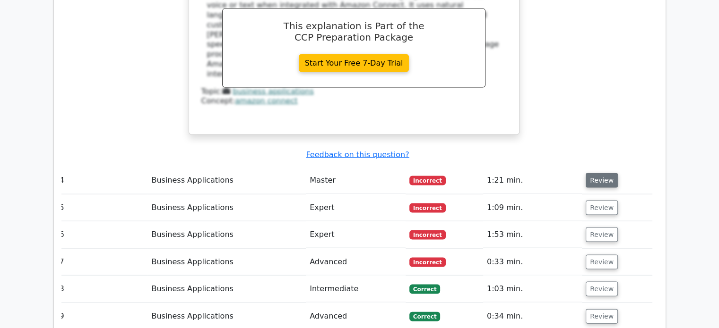
click at [591, 173] on button "Review" at bounding box center [601, 180] width 32 height 15
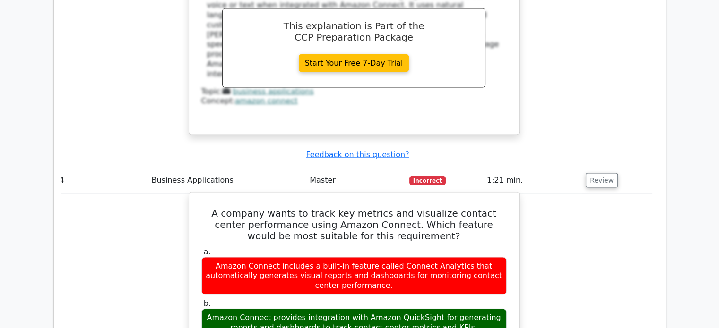
drag, startPoint x: 206, startPoint y: 115, endPoint x: 448, endPoint y: 324, distance: 319.5
copy div "A company wants to track key metrics and visualize contact center performance u…"
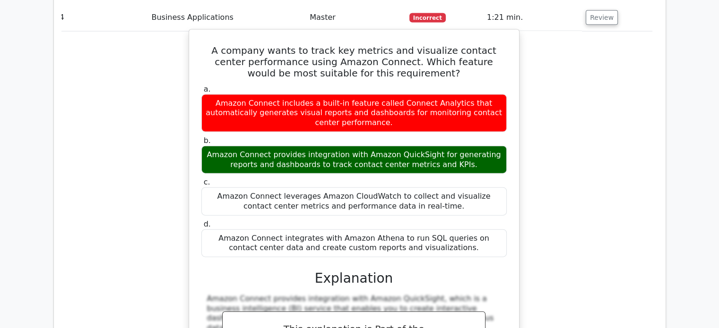
scroll to position [2114, 0]
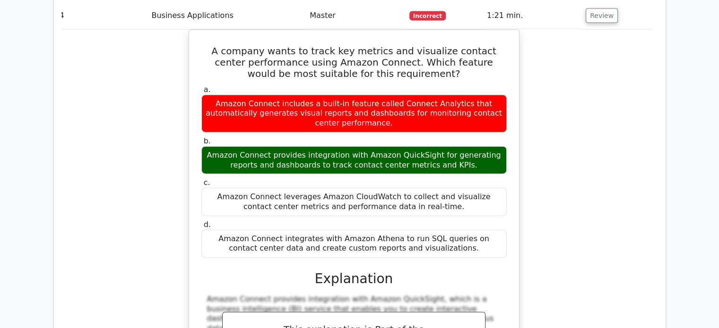
click at [605, 80] on div "A company wants to track key metrics and visualize contact center performance u…" at bounding box center [354, 271] width 596 height 482
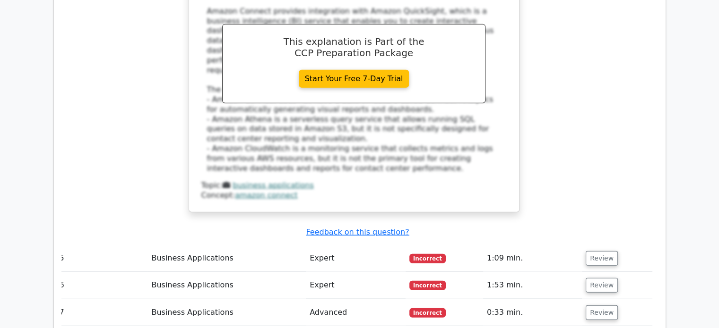
scroll to position [2387, 0]
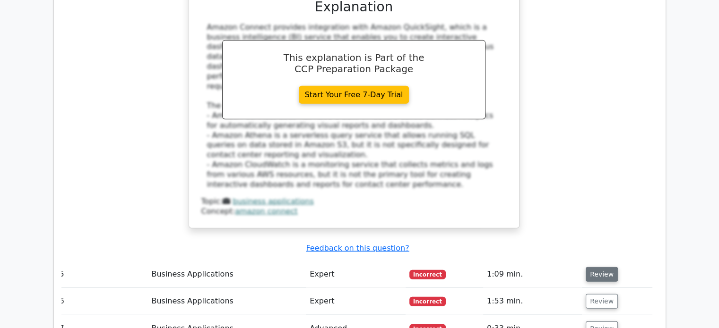
click at [604, 267] on button "Review" at bounding box center [601, 274] width 32 height 15
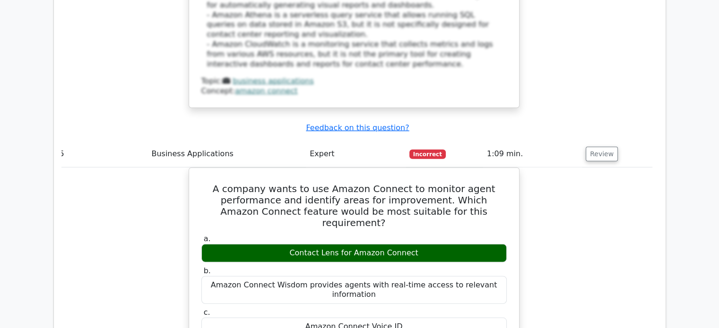
scroll to position [2508, 0]
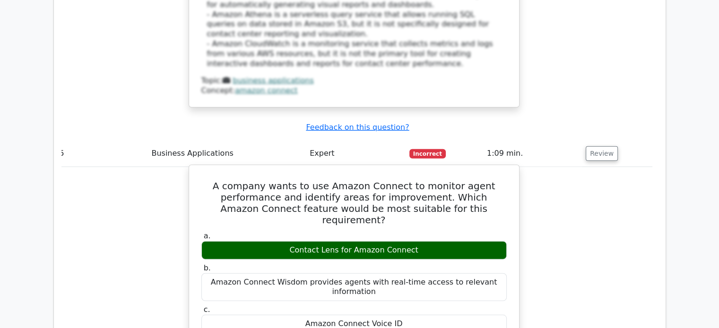
drag, startPoint x: 211, startPoint y: 79, endPoint x: 495, endPoint y: 232, distance: 322.4
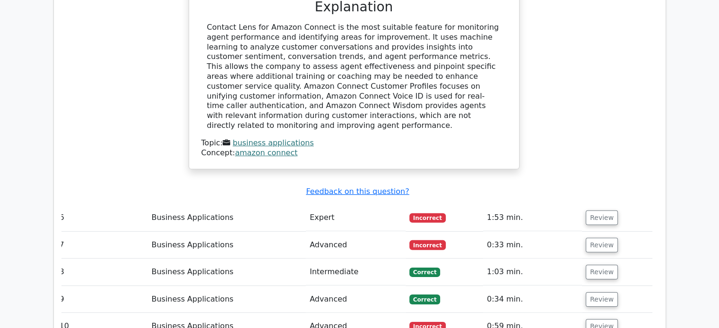
scroll to position [2887, 0]
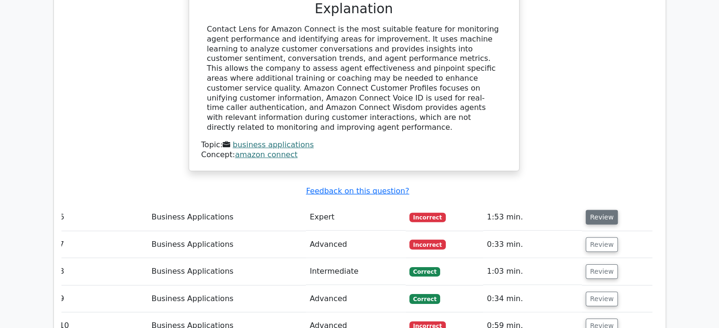
click at [595, 210] on button "Review" at bounding box center [601, 217] width 32 height 15
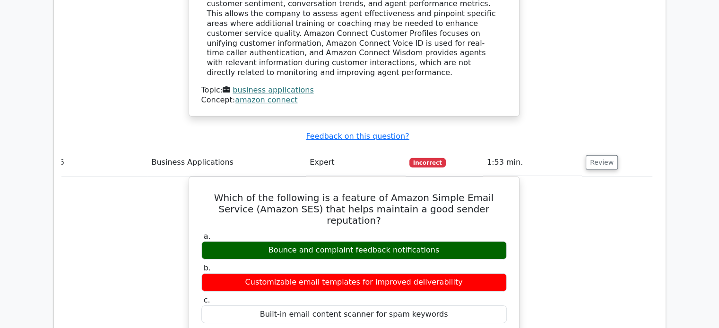
scroll to position [2912, 0]
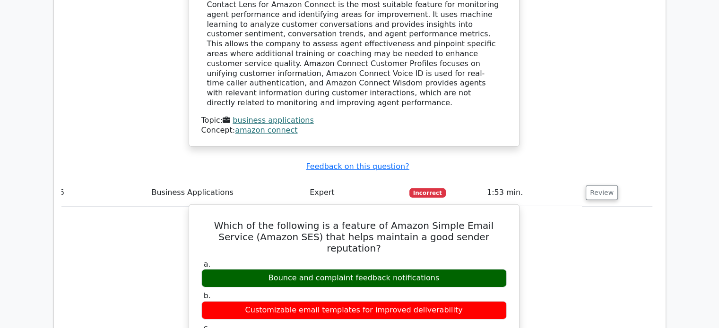
drag, startPoint x: 447, startPoint y: 230, endPoint x: 210, endPoint y: 77, distance: 281.6
copy div "Which of the following is a feature of Amazon Simple Email Service (Amazon SES)…"
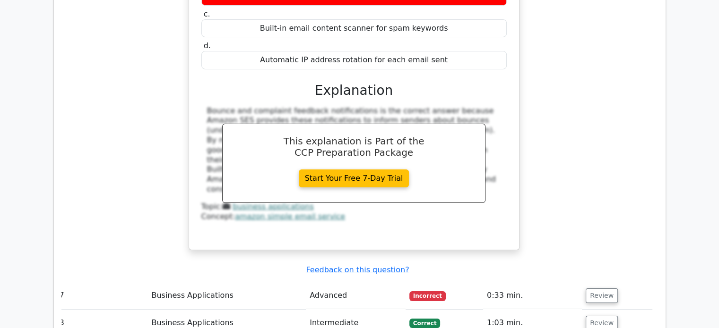
scroll to position [3287, 0]
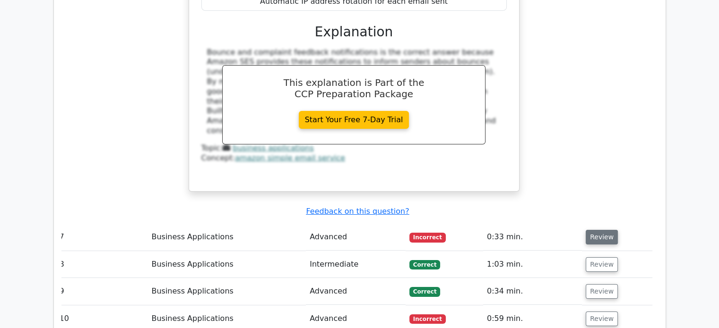
click at [605, 230] on button "Review" at bounding box center [601, 237] width 32 height 15
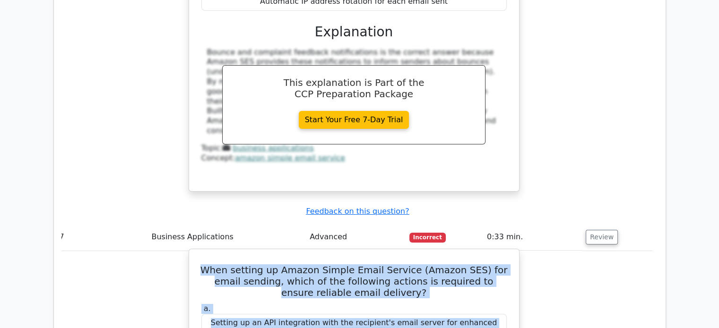
drag, startPoint x: 194, startPoint y: 113, endPoint x: 496, endPoint y: 272, distance: 340.6
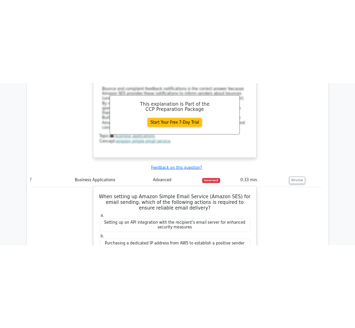
scroll to position [3318, 0]
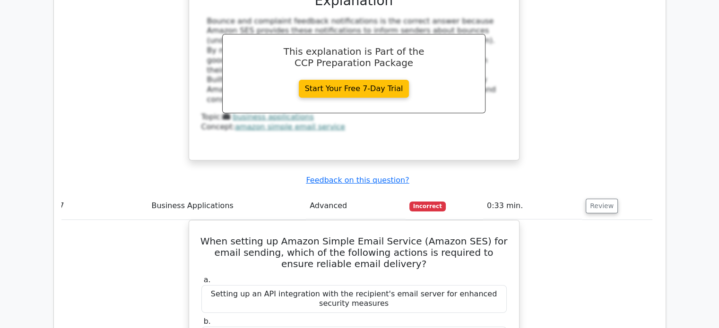
drag, startPoint x: 518, startPoint y: 253, endPoint x: 182, endPoint y: 97, distance: 370.5
copy div "When setting up Amazon Simple Email Service (Amazon SES) for email sending, whi…"
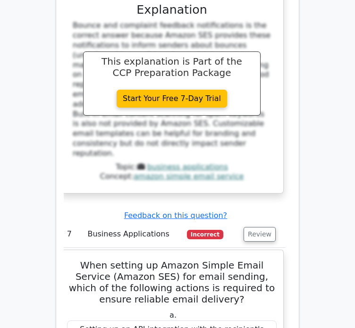
scroll to position [3843, 0]
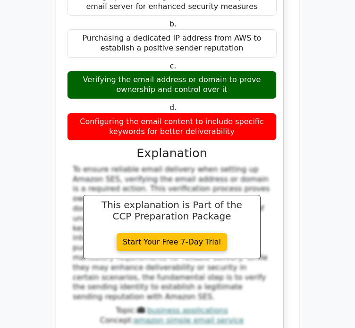
scroll to position [4167, 0]
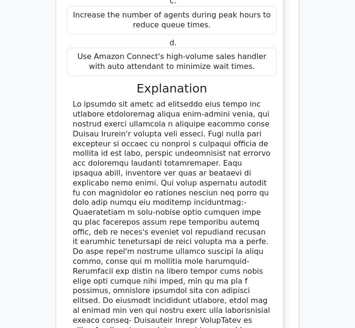
scroll to position [4775, 0]
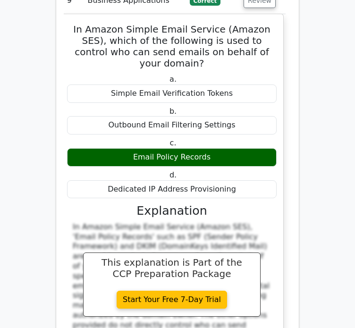
scroll to position [5225, 0]
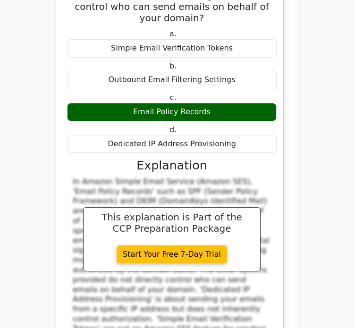
scroll to position [5319, 0]
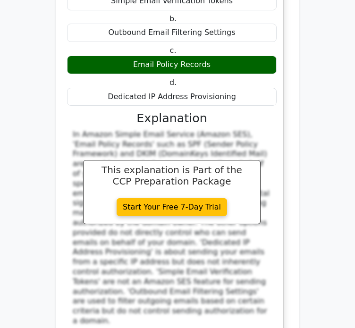
drag, startPoint x: 65, startPoint y: 97, endPoint x: 231, endPoint y: 285, distance: 251.3
copy div "In the context of Amazon SES, which statement accurately describes the relation…"
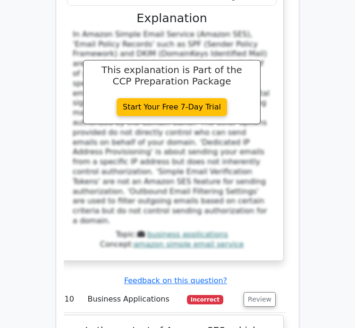
scroll to position [5433, 0]
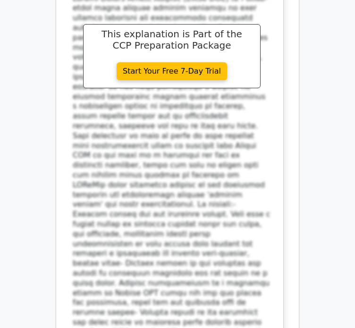
scroll to position [6011, 0]
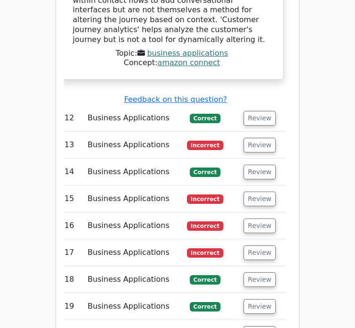
scroll to position [7010, 0]
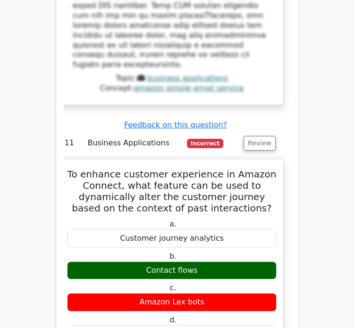
scroll to position [6357, 0]
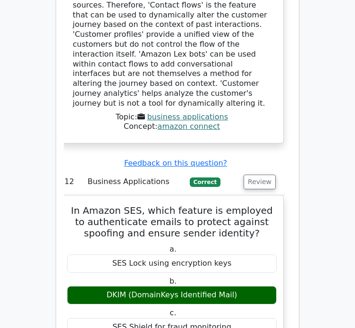
scroll to position [6785, 0]
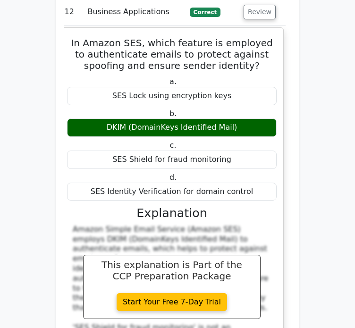
scroll to position [6949, 0]
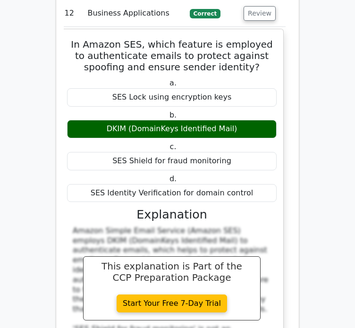
drag, startPoint x: 75, startPoint y: 52, endPoint x: 280, endPoint y: 213, distance: 260.4
copy div "What capability in Amazon Connect allows businesses to orchestrate customer int…"
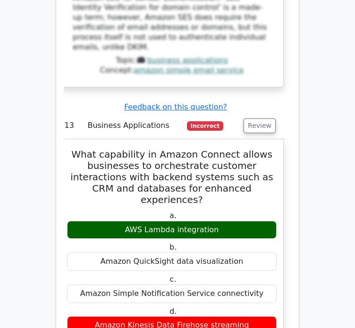
scroll to position [7332, 0]
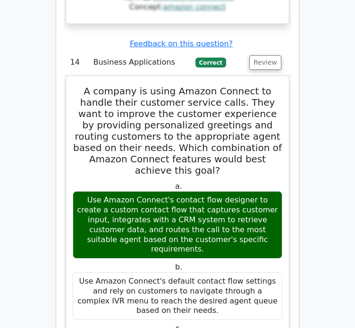
scroll to position [7926, 0]
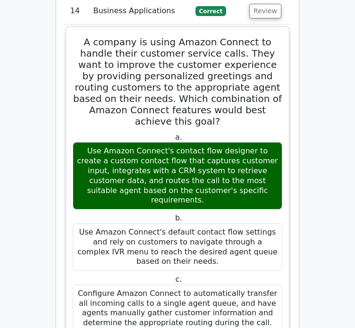
scroll to position [7971, 0]
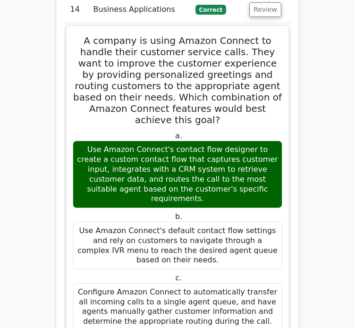
drag, startPoint x: 79, startPoint y: 114, endPoint x: 282, endPoint y: 311, distance: 283.0
drag, startPoint x: 79, startPoint y: 108, endPoint x: 275, endPoint y: 317, distance: 286.8
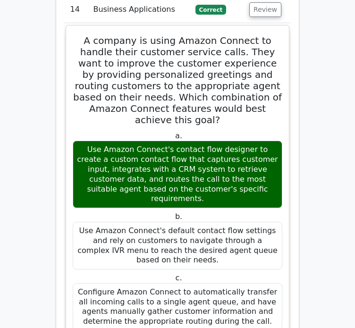
copy div "A company wants to use Amazon Connect to authenticate callers using their voice…"
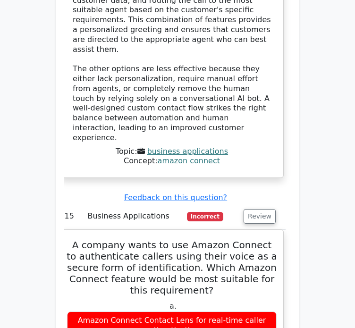
scroll to position [8432, 0]
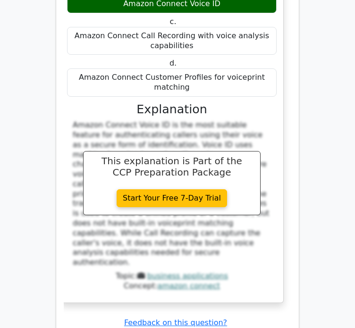
scroll to position [8792, 0]
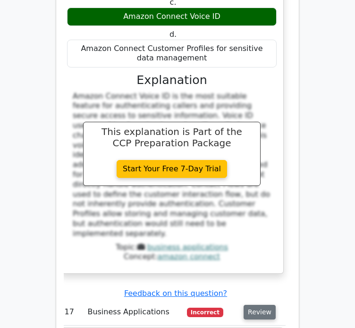
scroll to position [9309, 0]
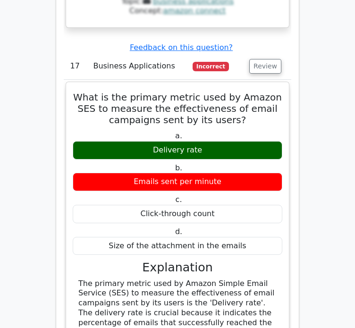
scroll to position [9748, 0]
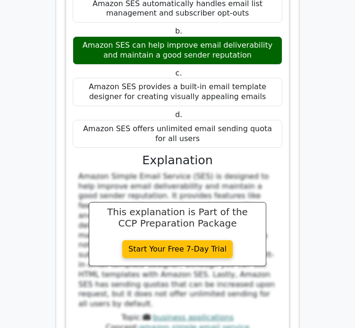
scroll to position [10200, 0]
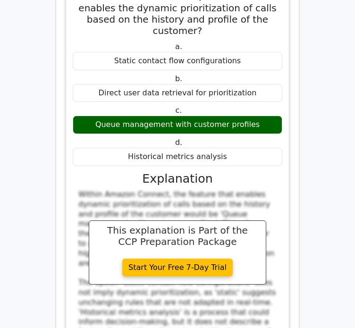
scroll to position [10611, 0]
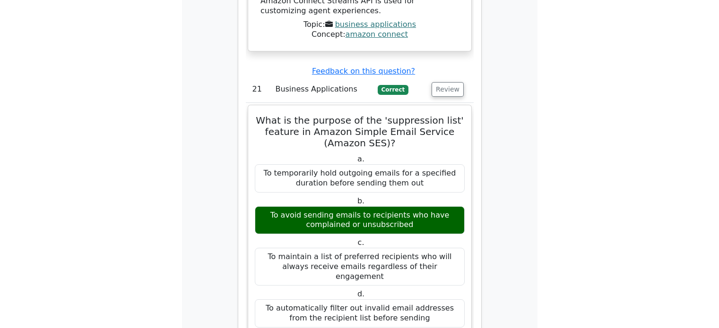
scroll to position [10181, 0]
